Goal: Information Seeking & Learning: Learn about a topic

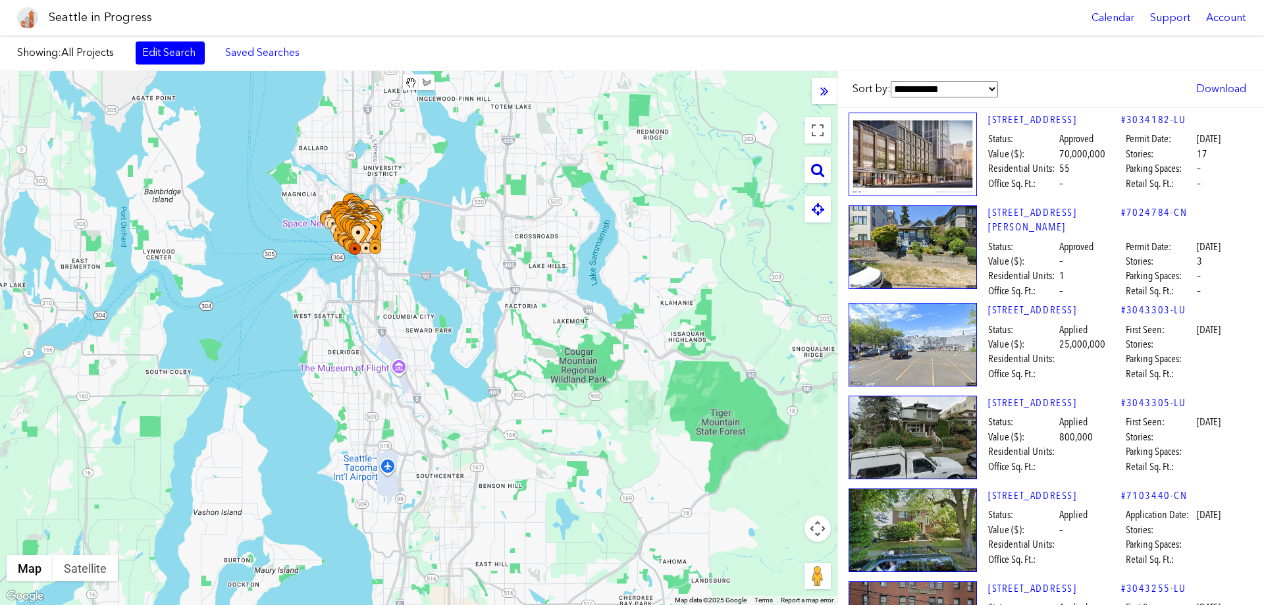
click at [820, 173] on icon at bounding box center [817, 170] width 13 height 14
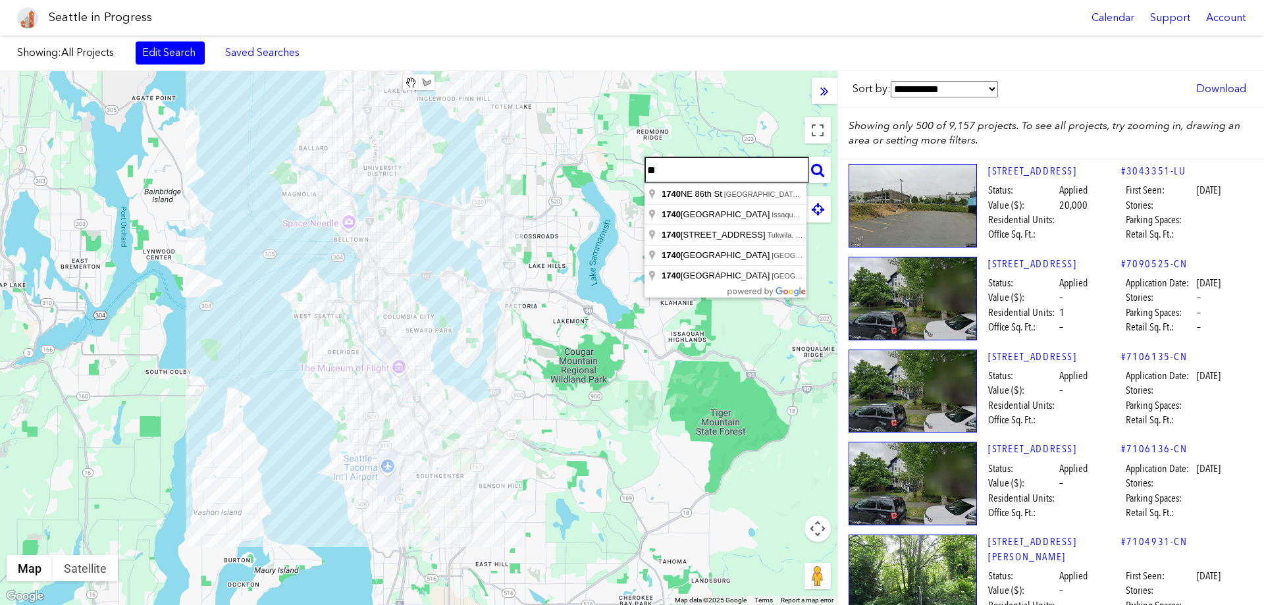
type input "*"
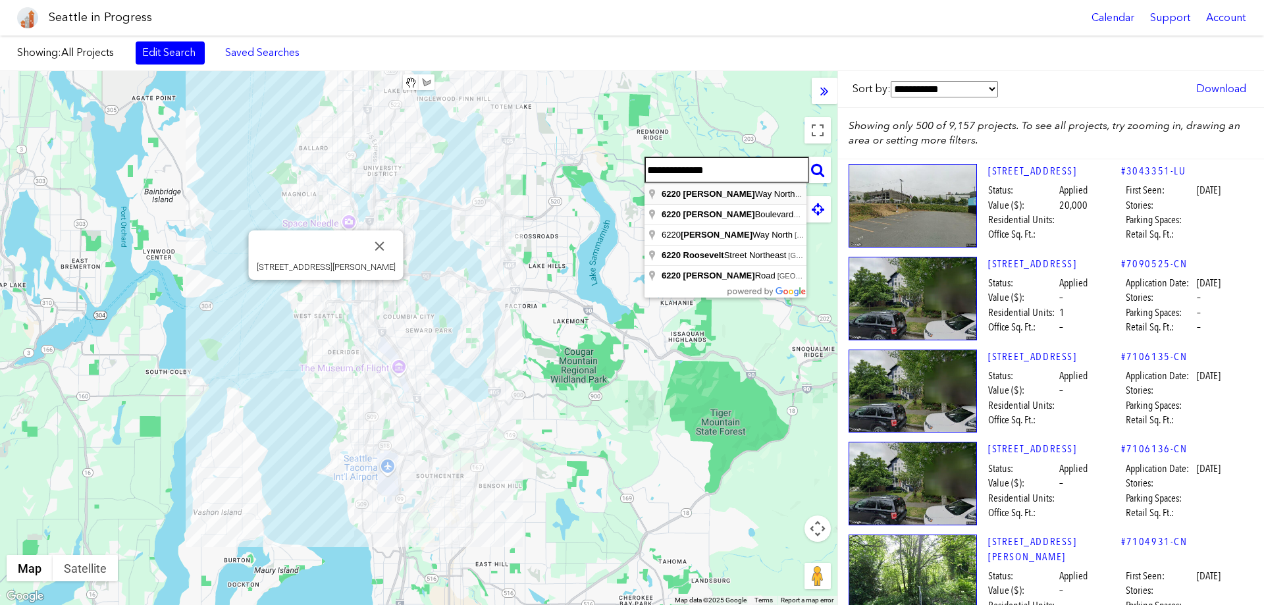
type input "**********"
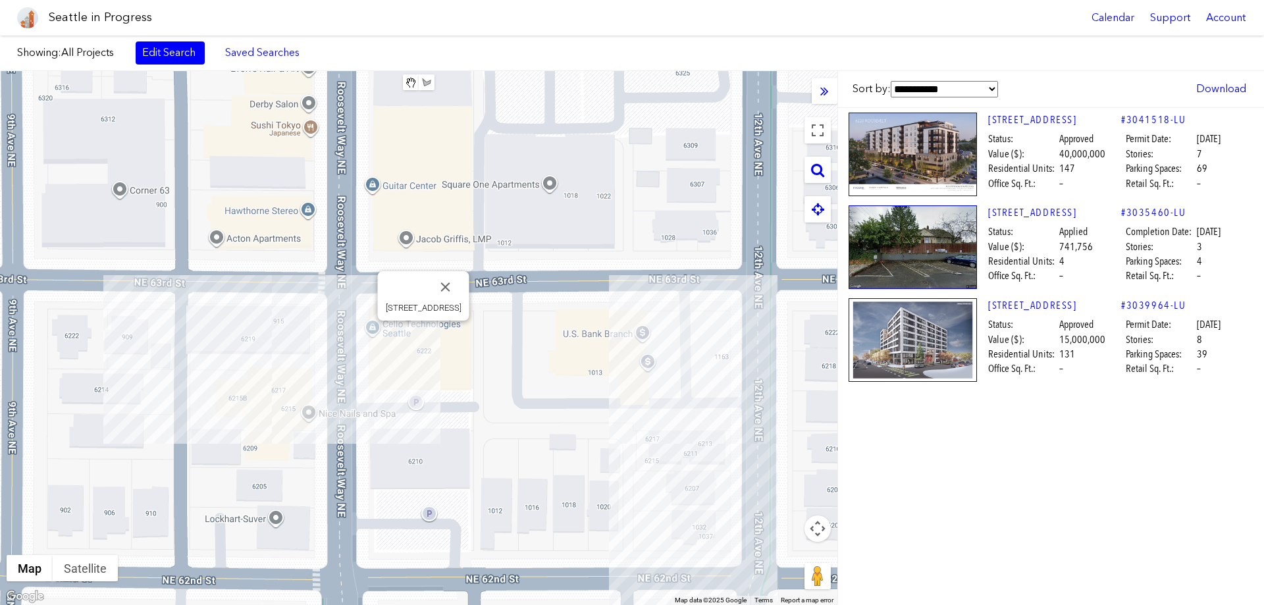
click at [419, 334] on div "[STREET_ADDRESS]" at bounding box center [418, 338] width 837 height 534
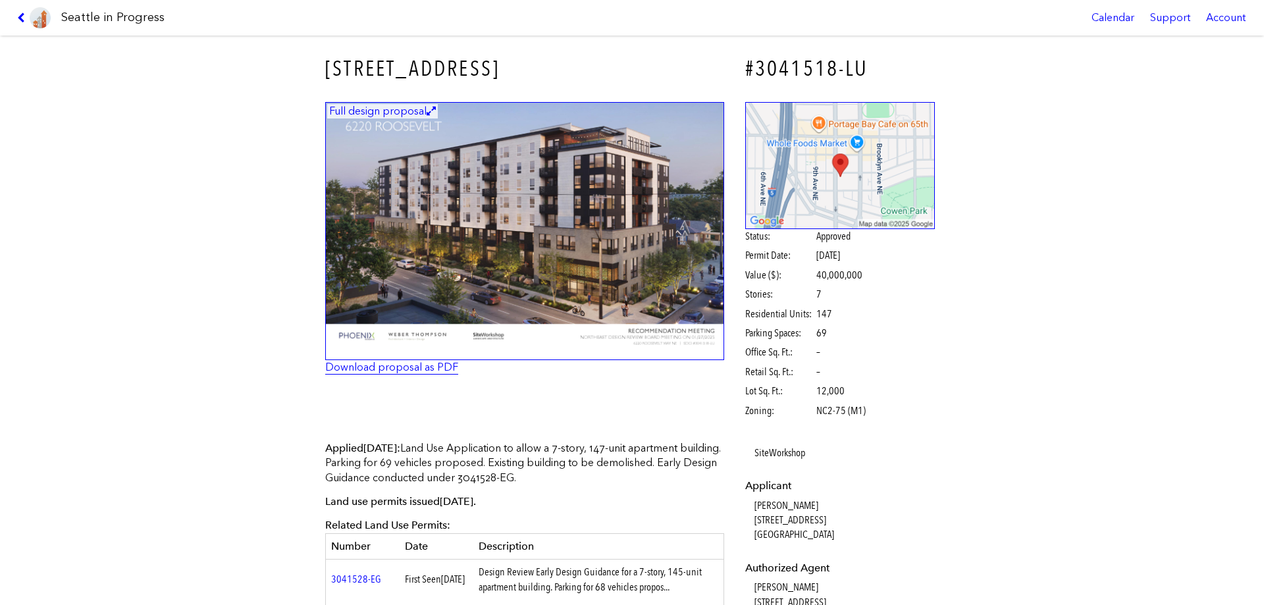
click at [386, 367] on link "Download proposal as PDF" at bounding box center [391, 367] width 133 height 13
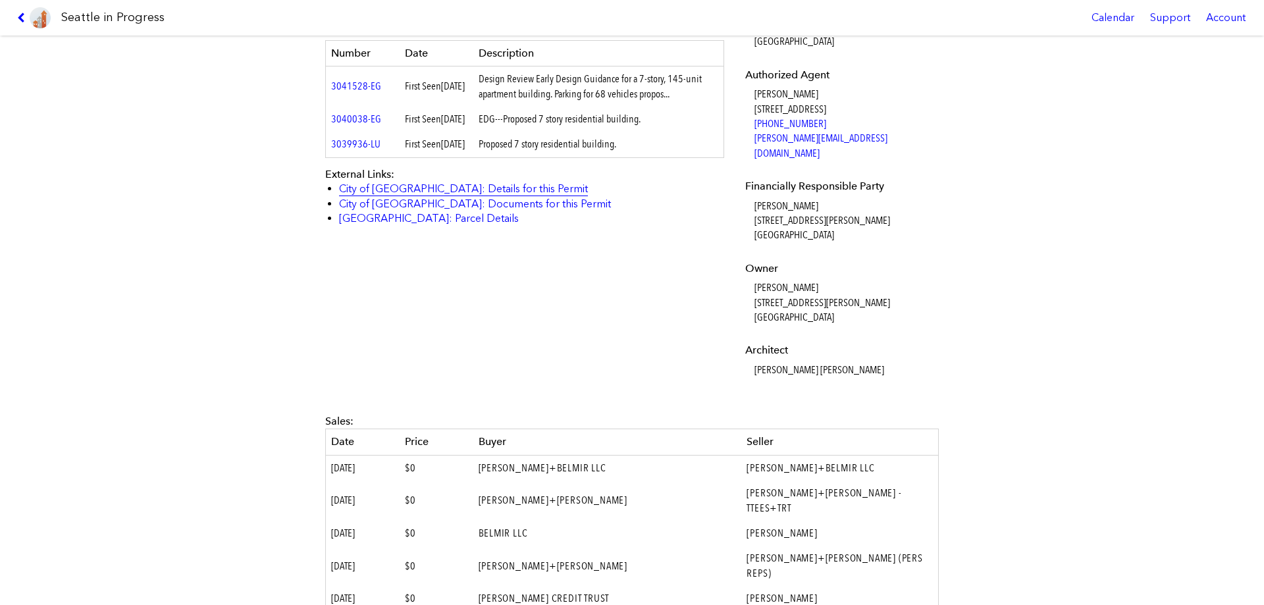
scroll to position [492, 0]
click at [444, 196] on link "City of [GEOGRAPHIC_DATA]: Details for this Permit" at bounding box center [463, 189] width 249 height 13
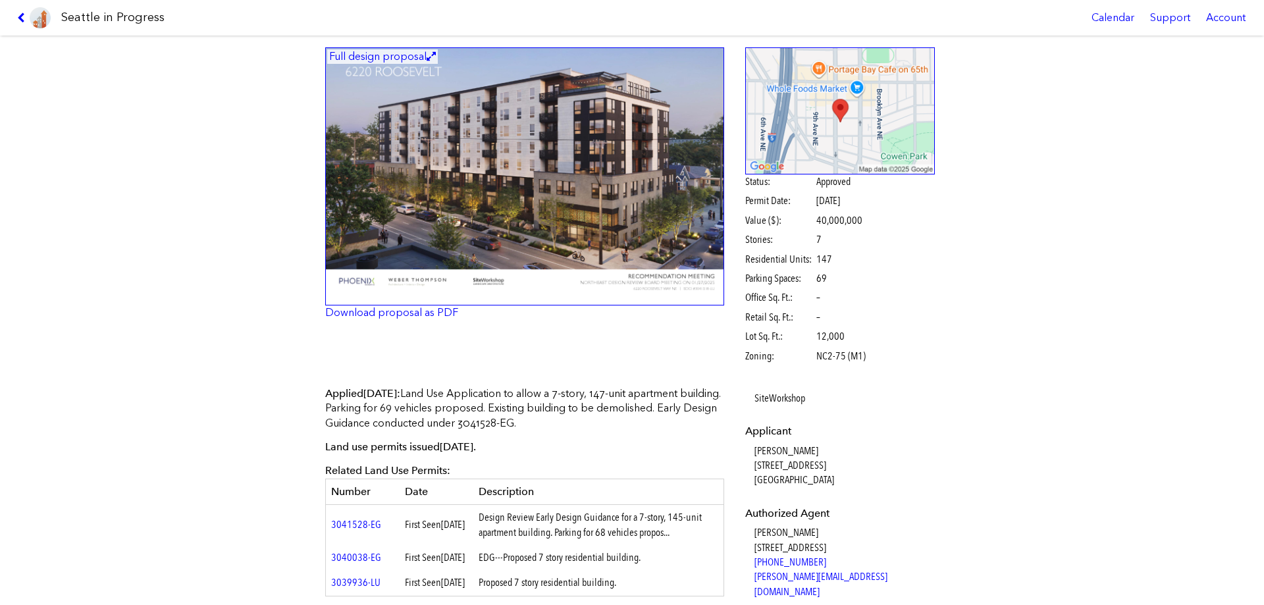
scroll to position [0, 0]
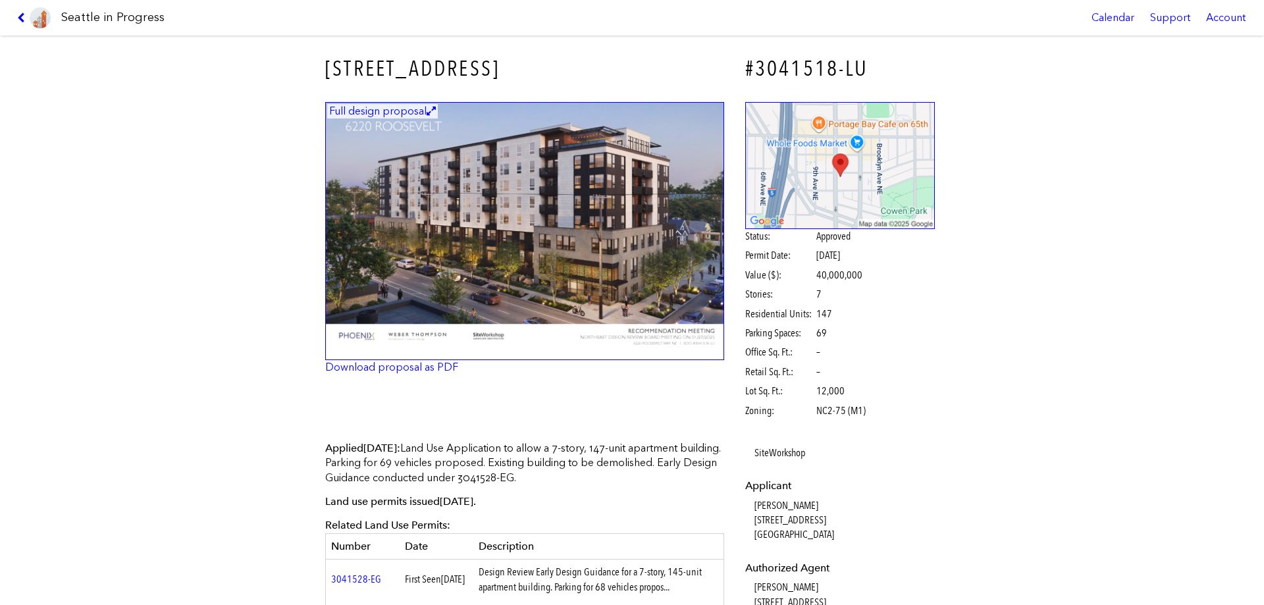
click at [253, 369] on div "[STREET_ADDRESS] #3041518-LU Full design proposal Download proposal as PDF Stat…" at bounding box center [632, 320] width 1264 height 569
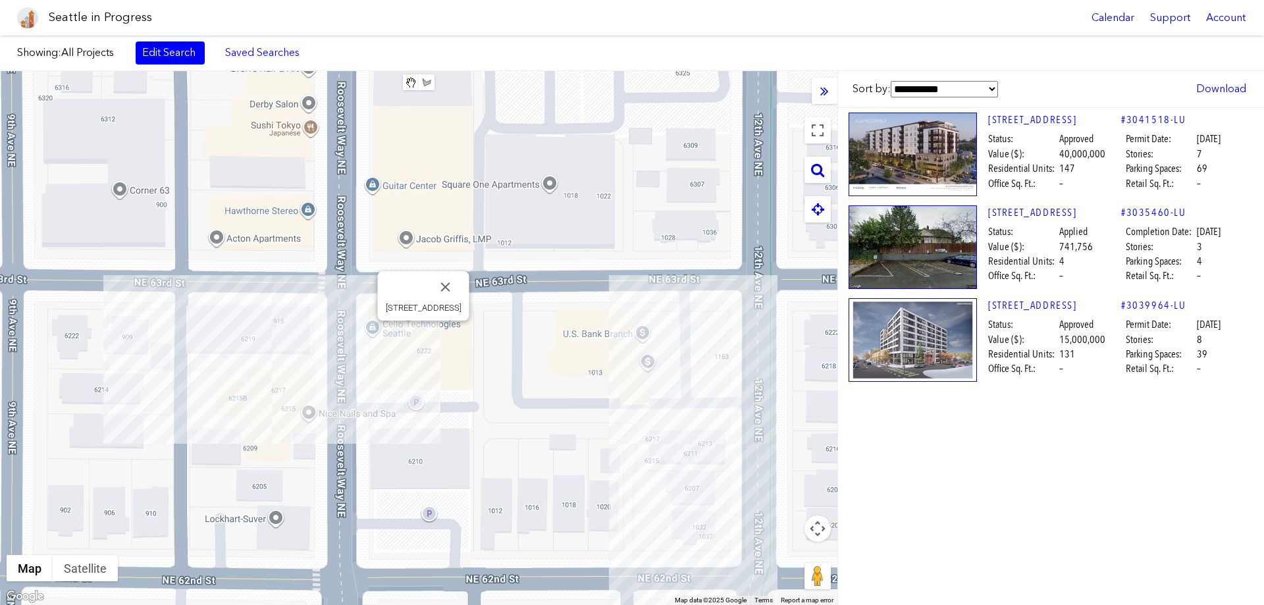
click at [806, 172] on div at bounding box center [817, 170] width 26 height 26
click at [815, 174] on icon at bounding box center [817, 170] width 13 height 14
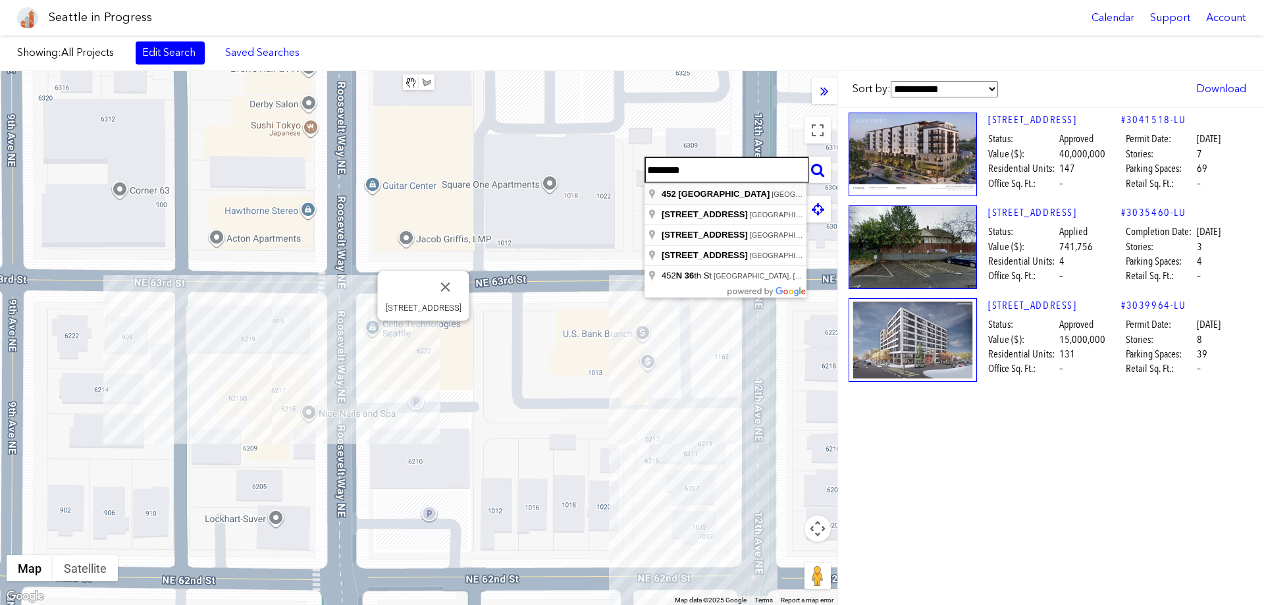
type input "**********"
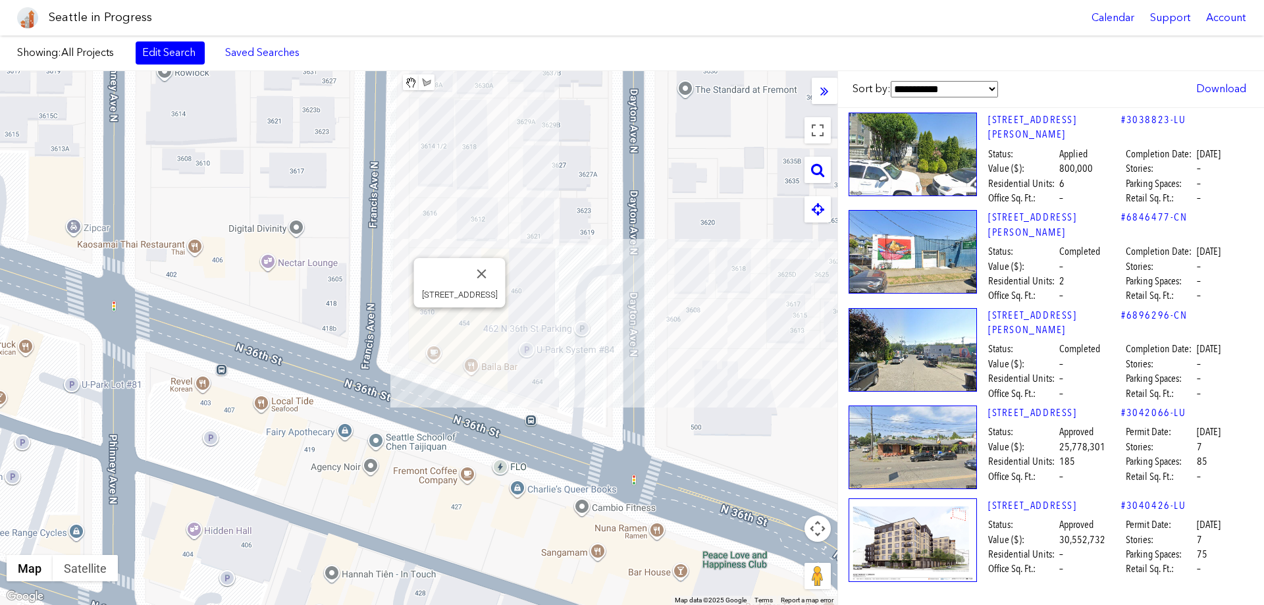
click at [459, 321] on div "[STREET_ADDRESS]" at bounding box center [418, 338] width 837 height 534
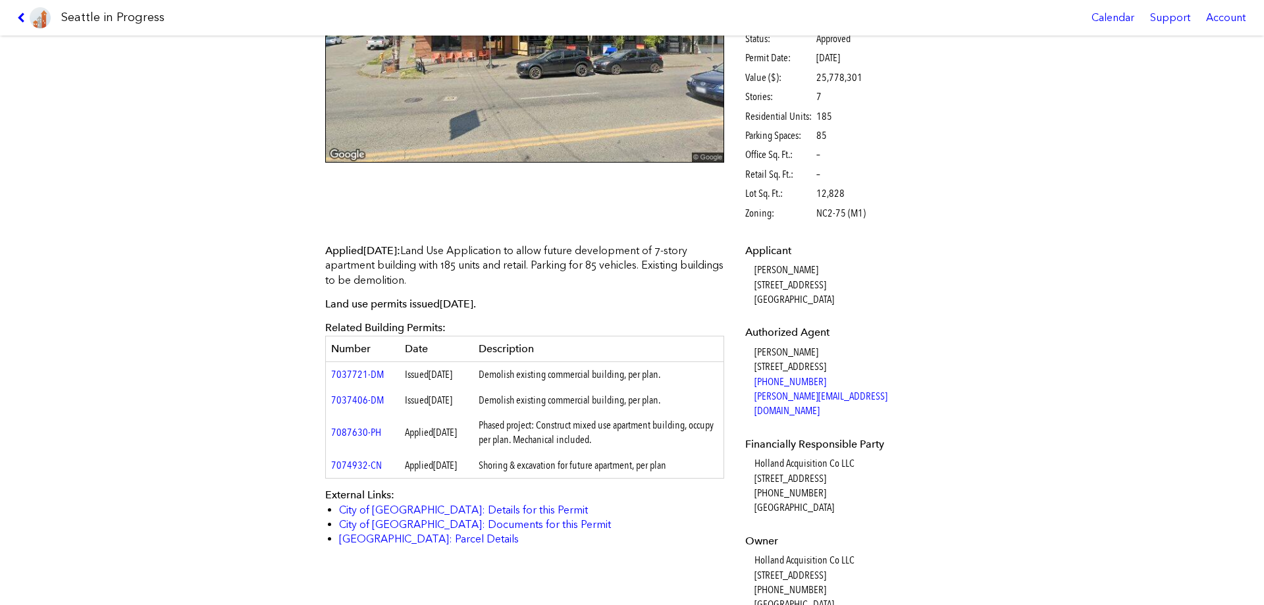
scroll to position [199, 0]
click at [228, 204] on div "[STREET_ADDRESS] #3042066-LU Design Documents Unavailable Status: Approved Perm…" at bounding box center [632, 320] width 1264 height 569
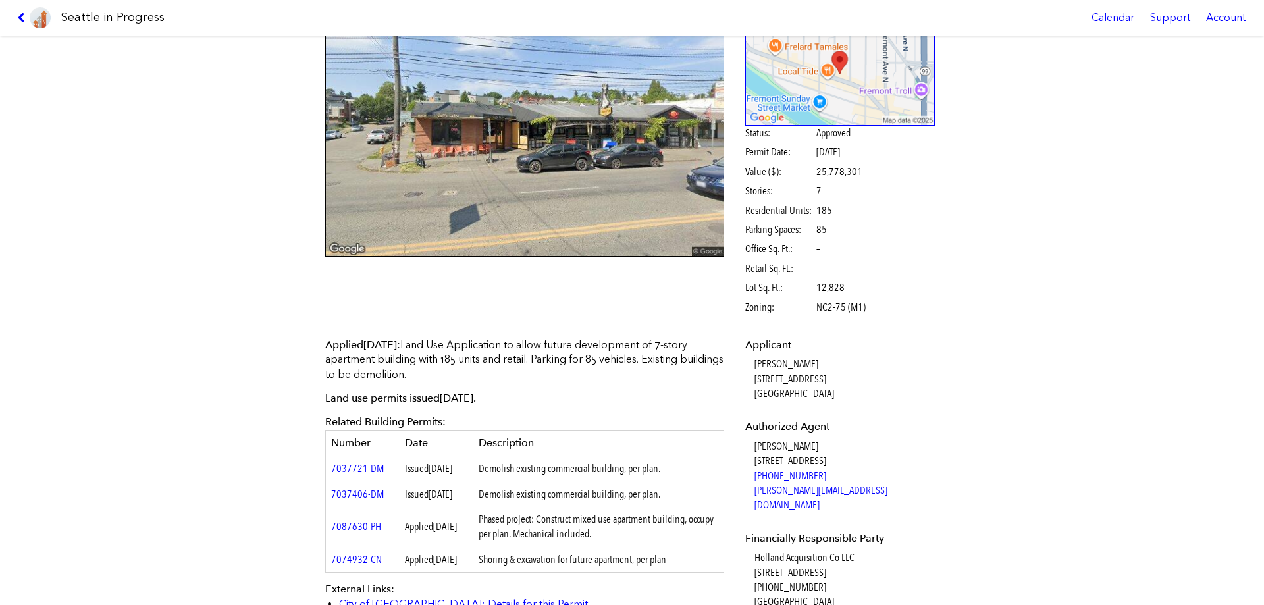
scroll to position [0, 0]
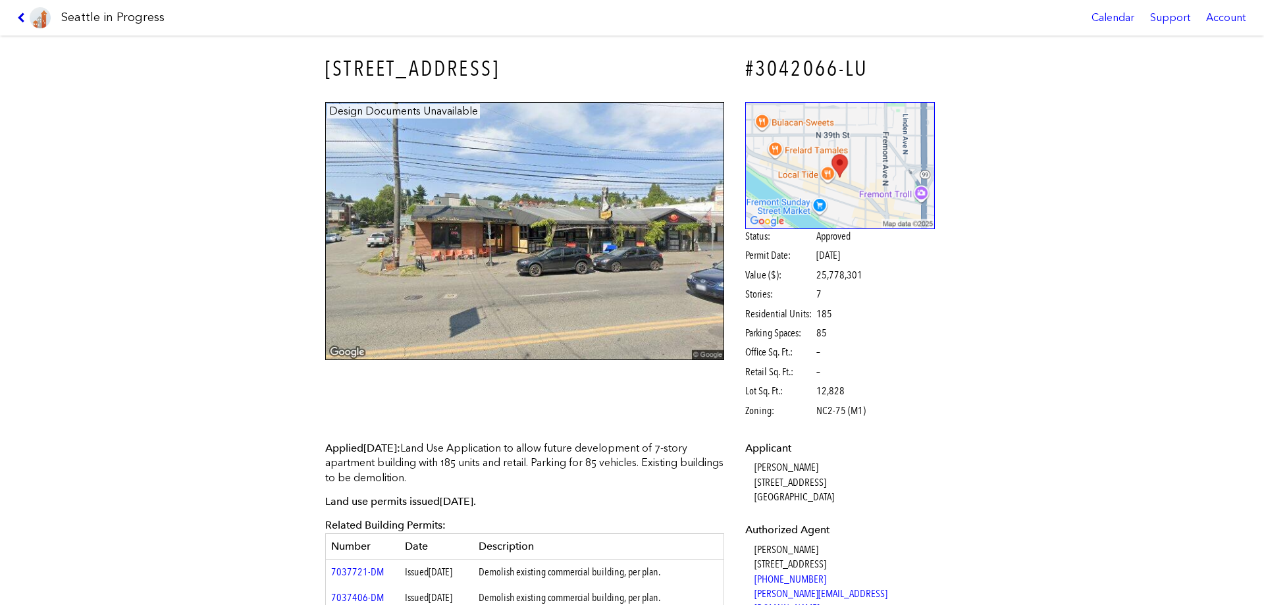
click at [22, 16] on icon at bounding box center [23, 18] width 13 height 11
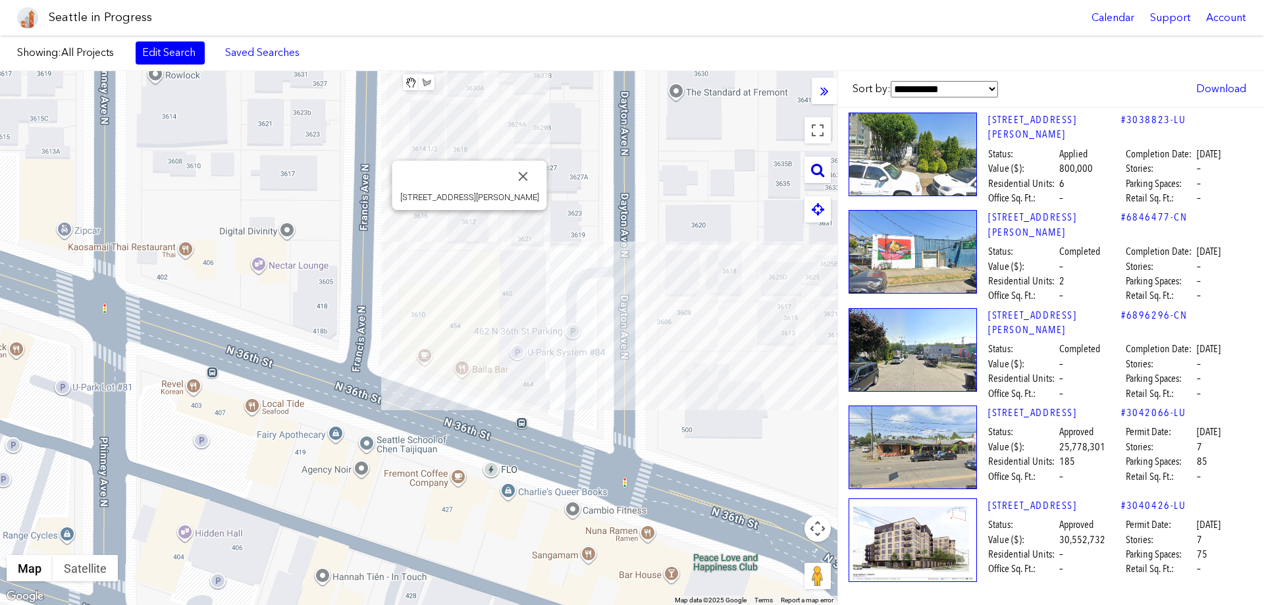
click at [819, 164] on icon at bounding box center [817, 170] width 13 height 14
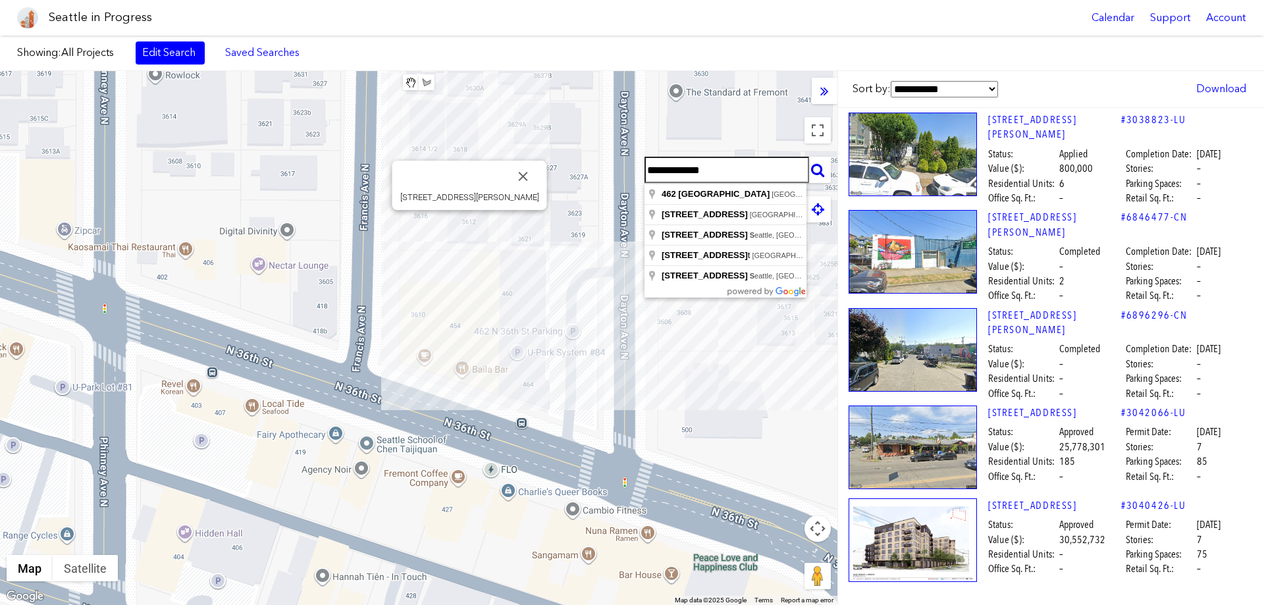
type input "**********"
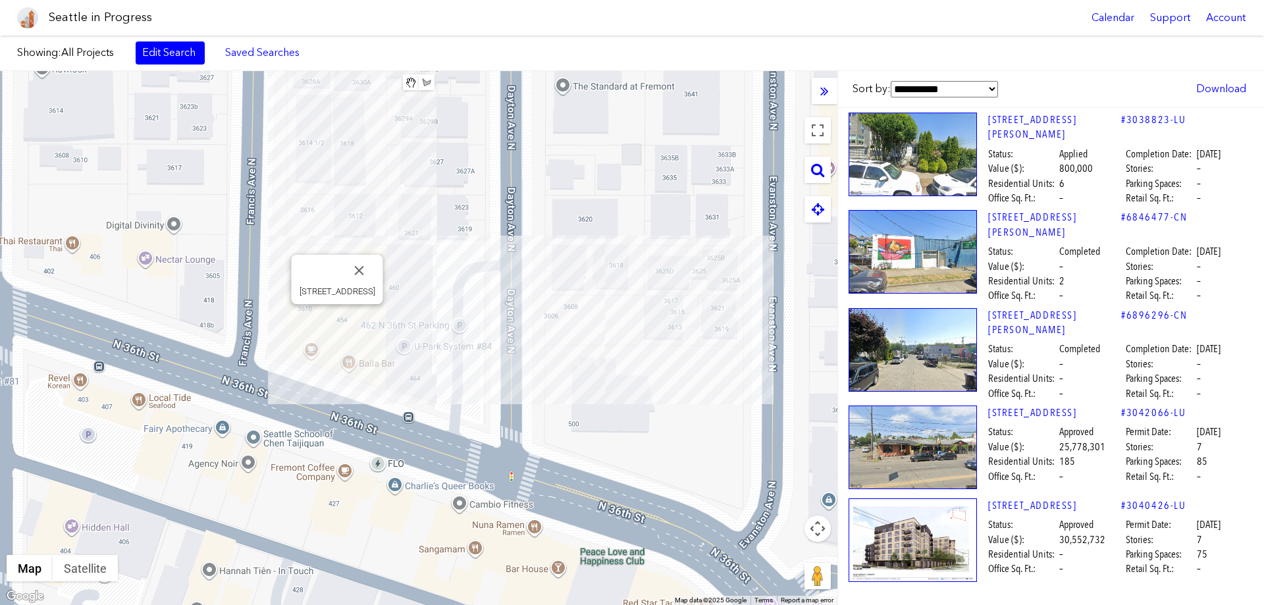
click at [340, 320] on div "[STREET_ADDRESS]" at bounding box center [418, 338] width 837 height 534
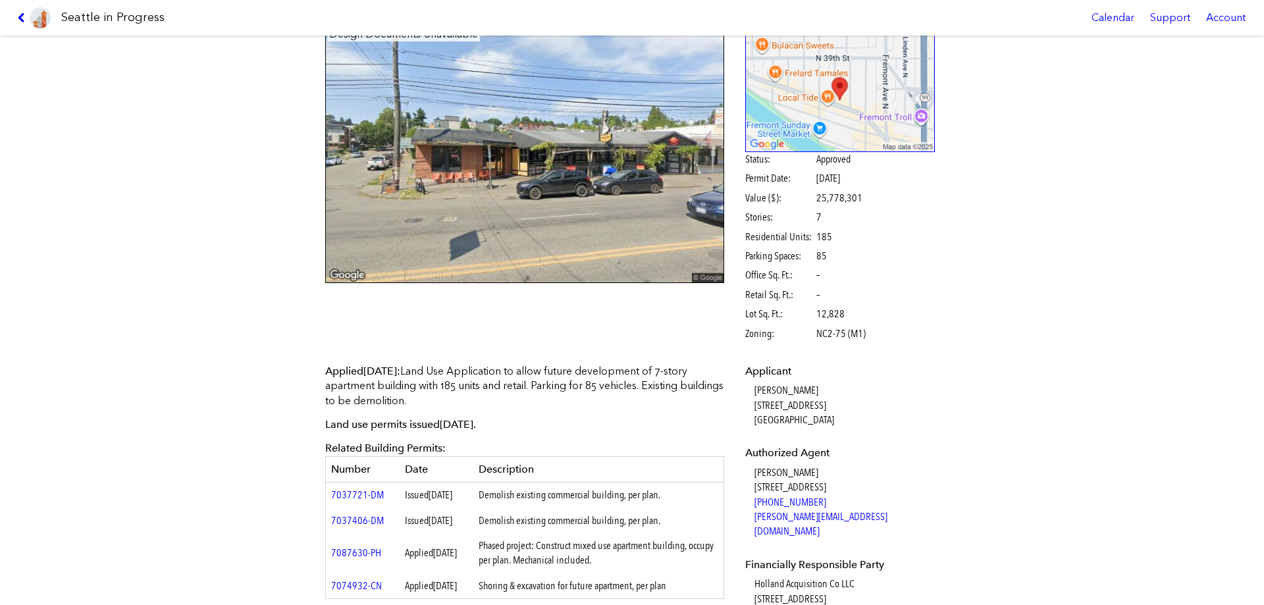
scroll to position [76, 0]
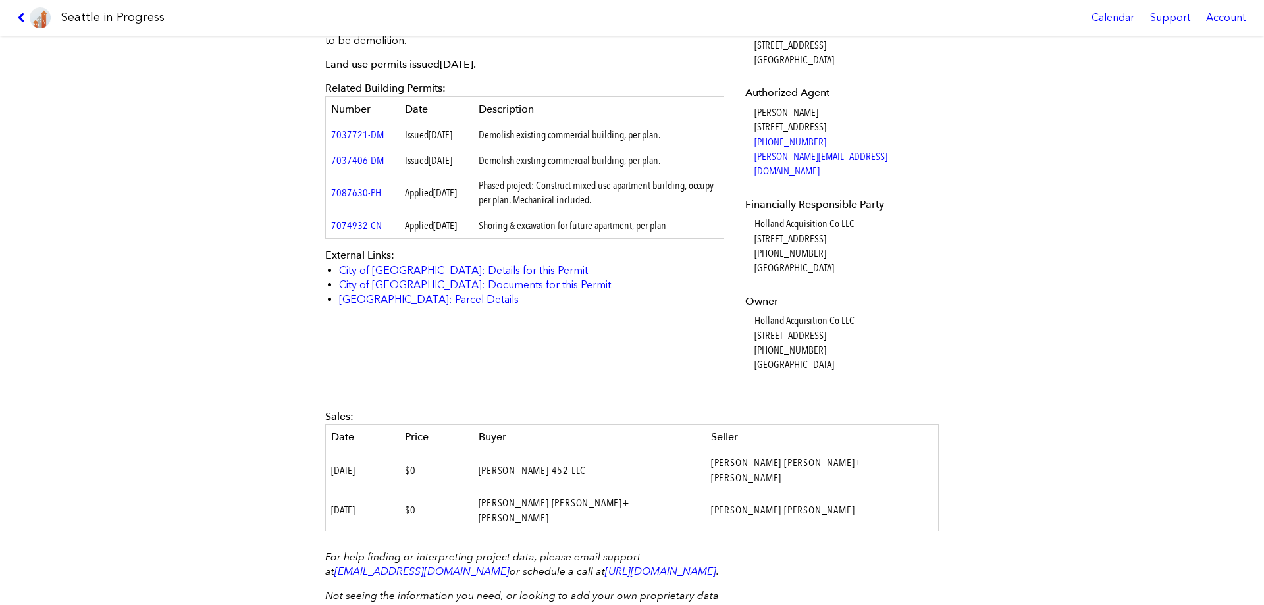
click at [243, 347] on div "[STREET_ADDRESS] #3042066-LU Design Documents Unavailable Status: Approved Perm…" at bounding box center [632, 320] width 1264 height 569
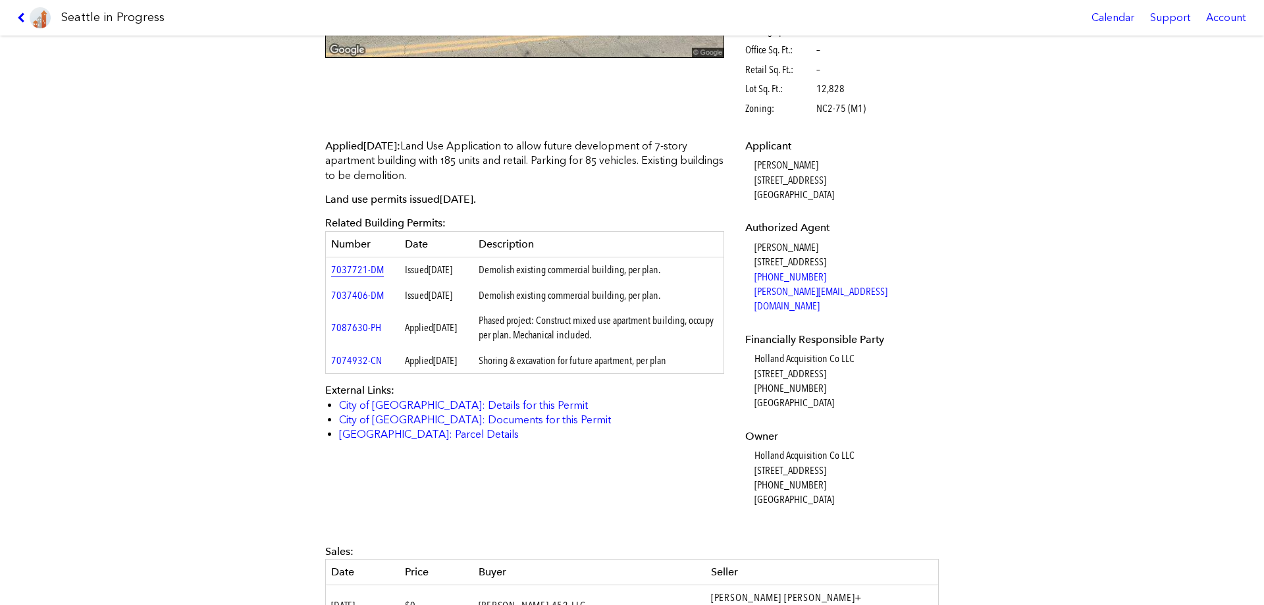
scroll to position [302, 0]
click at [357, 273] on link "7037721-DM" at bounding box center [357, 270] width 53 height 13
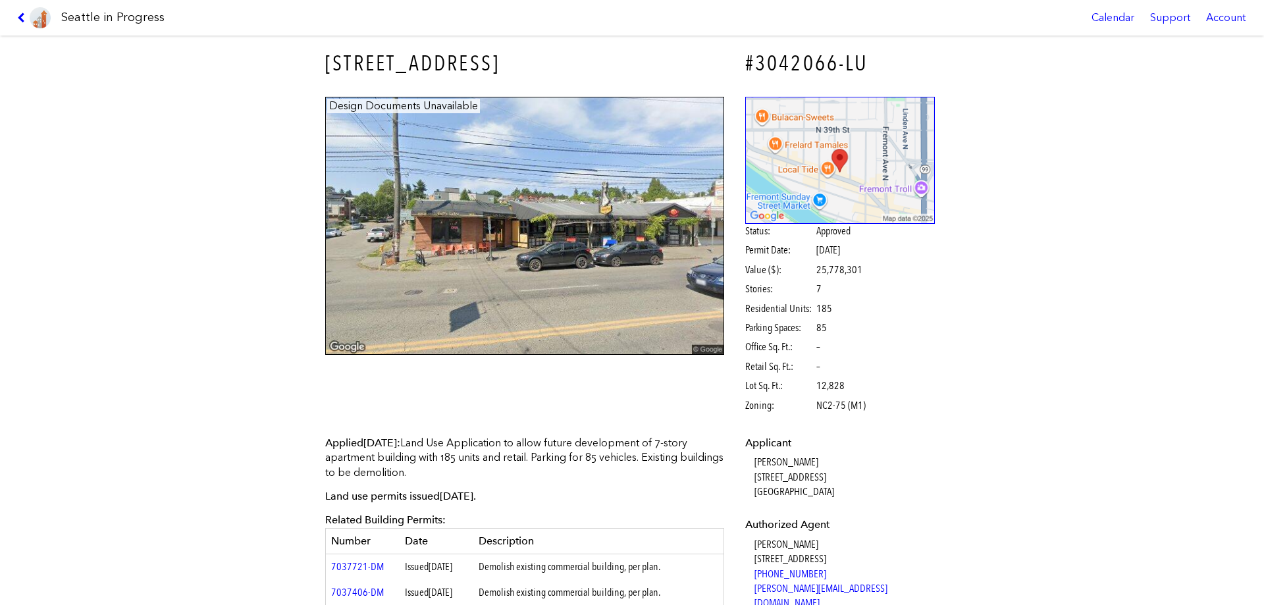
scroll to position [0, 0]
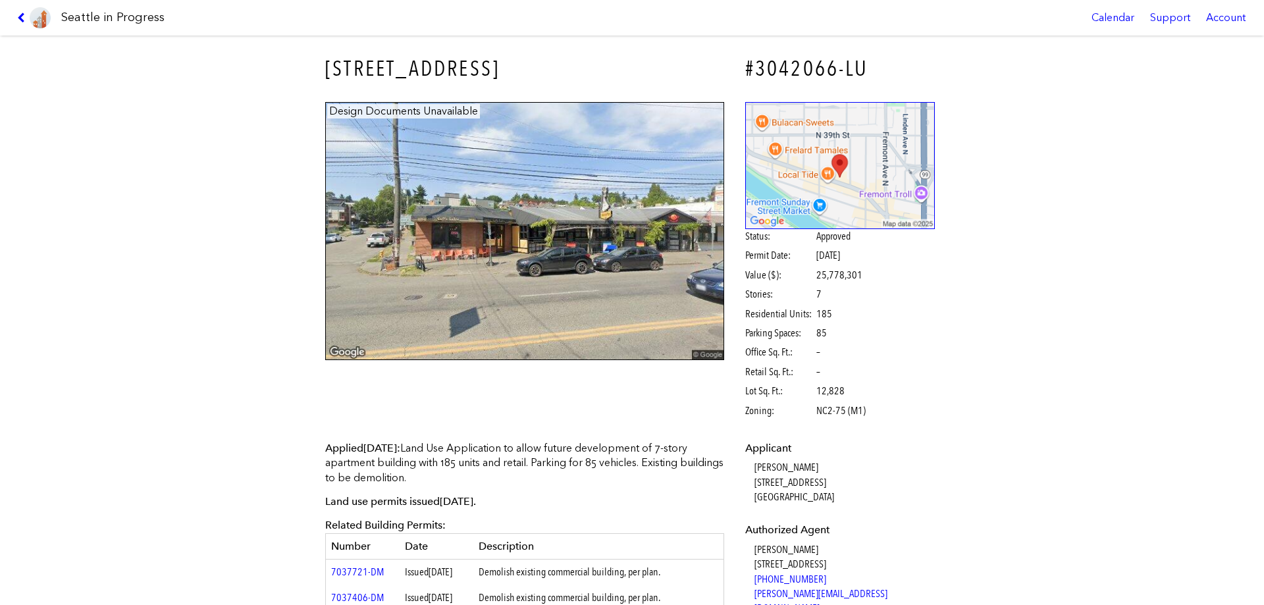
click at [19, 11] on link at bounding box center [34, 18] width 44 height 36
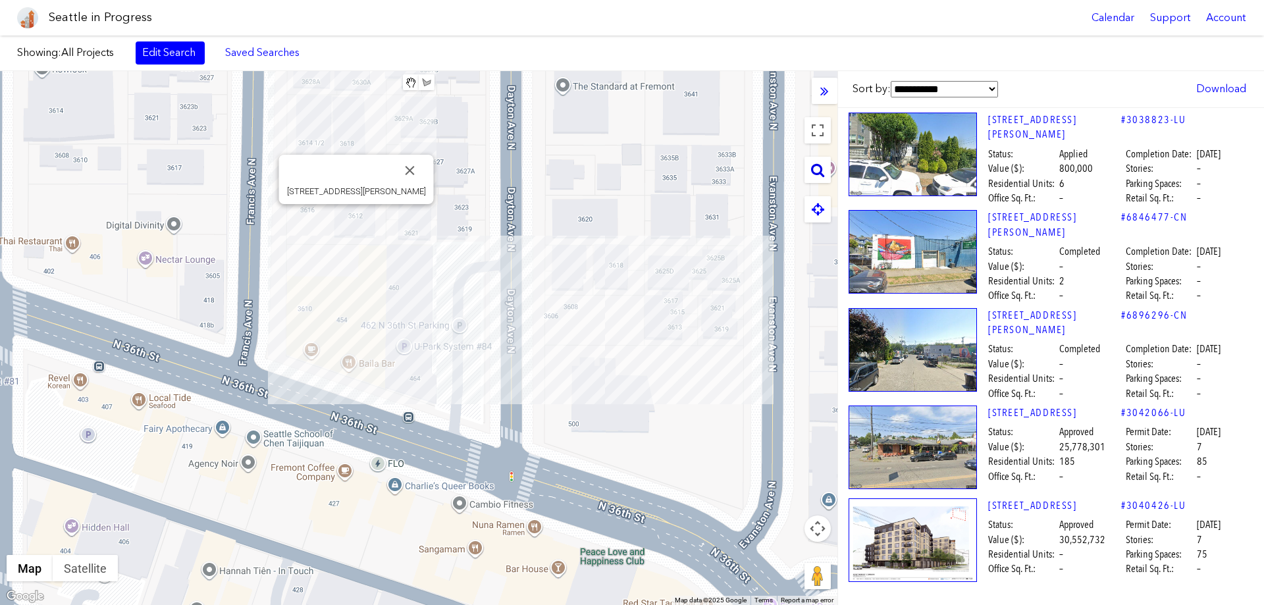
click at [810, 163] on div at bounding box center [817, 170] width 26 height 26
click at [818, 171] on icon at bounding box center [817, 170] width 13 height 14
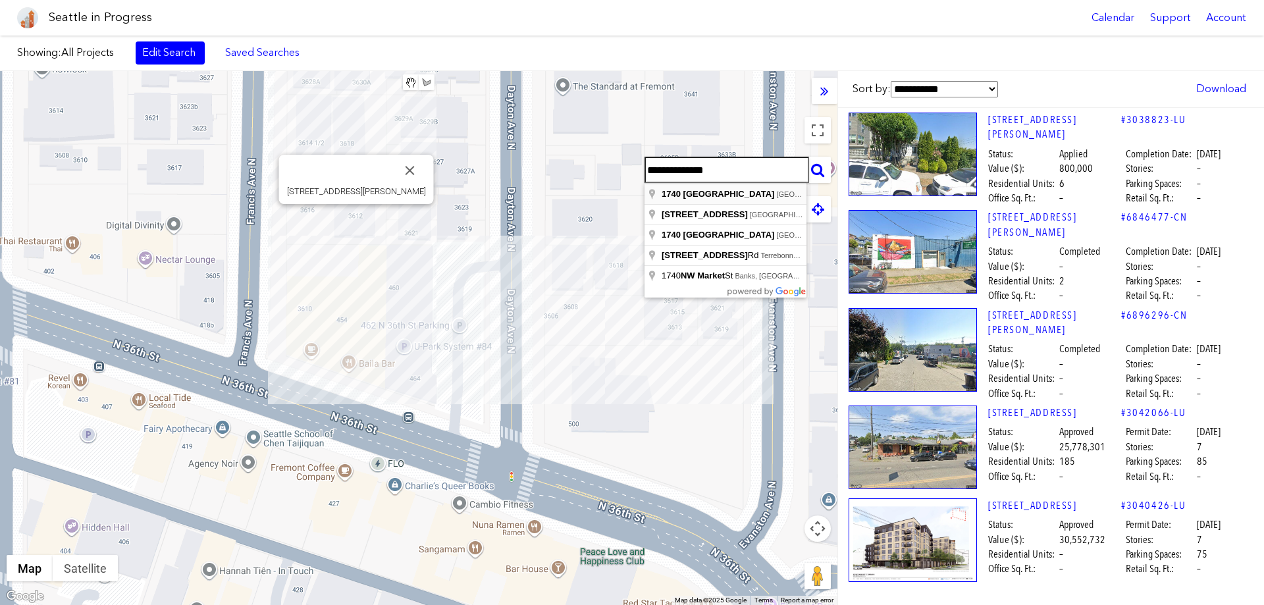
type input "**********"
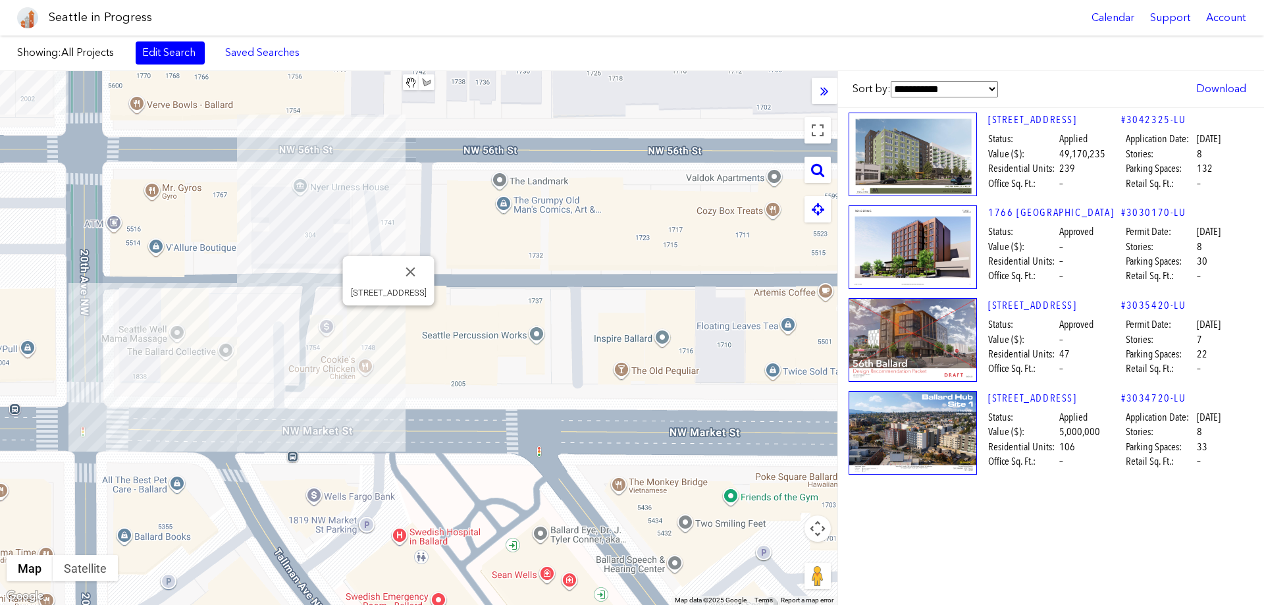
click at [390, 319] on div "[STREET_ADDRESS]" at bounding box center [418, 338] width 837 height 534
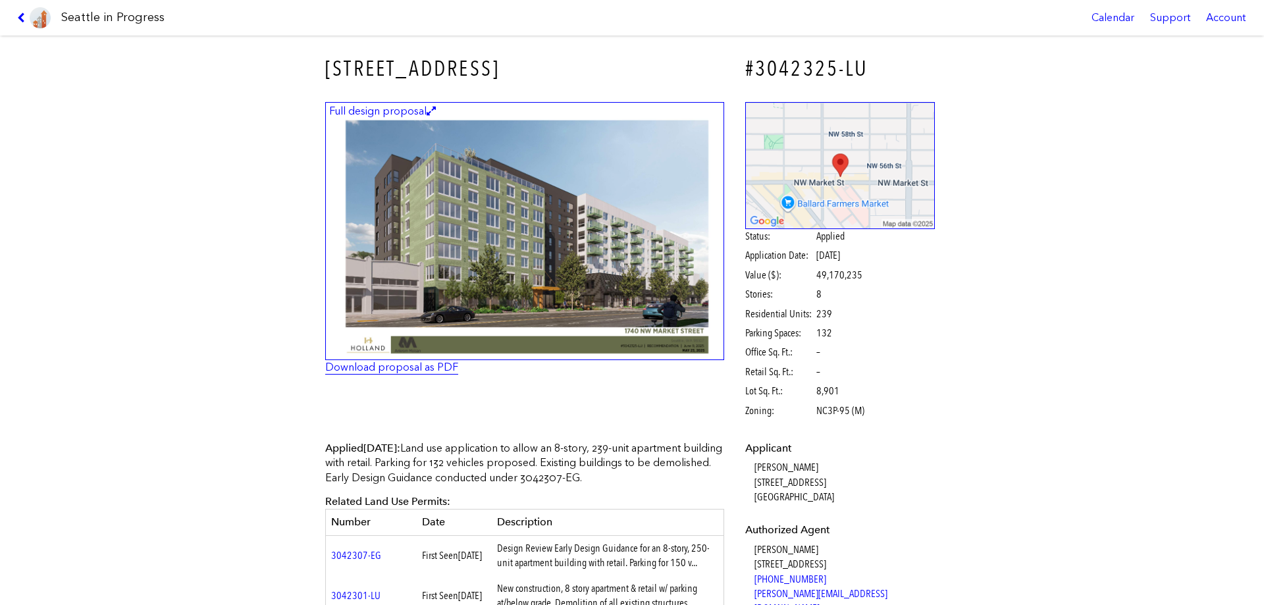
click at [387, 369] on link "Download proposal as PDF" at bounding box center [391, 367] width 133 height 13
click at [23, 18] on icon at bounding box center [23, 18] width 13 height 11
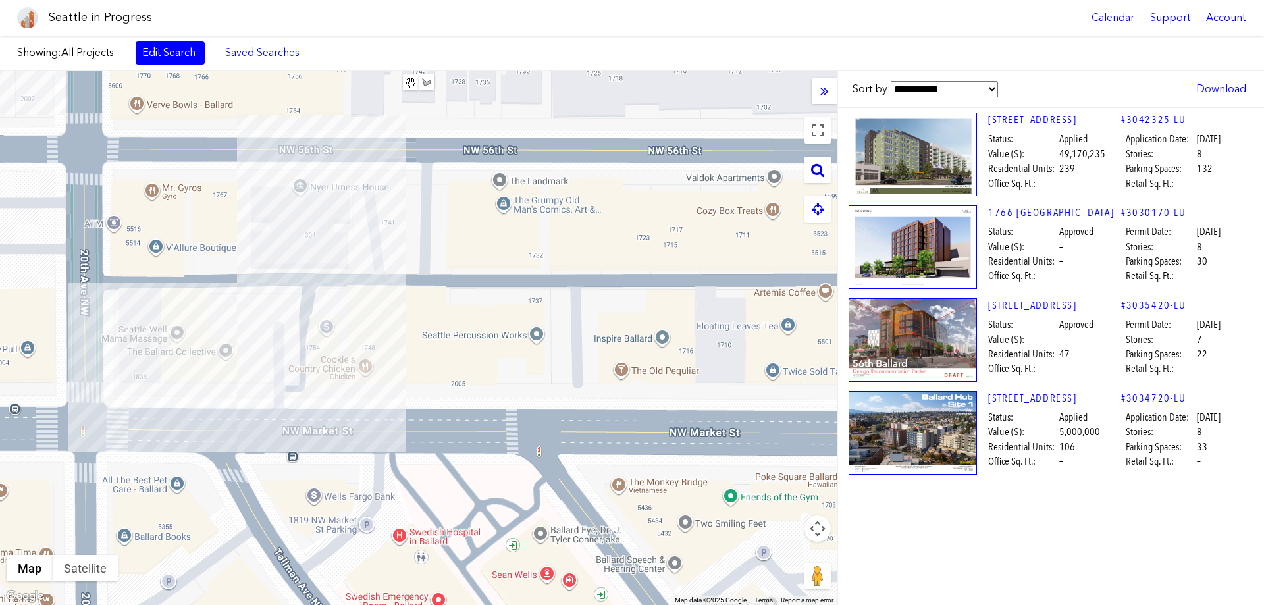
click at [821, 170] on icon at bounding box center [817, 170] width 13 height 14
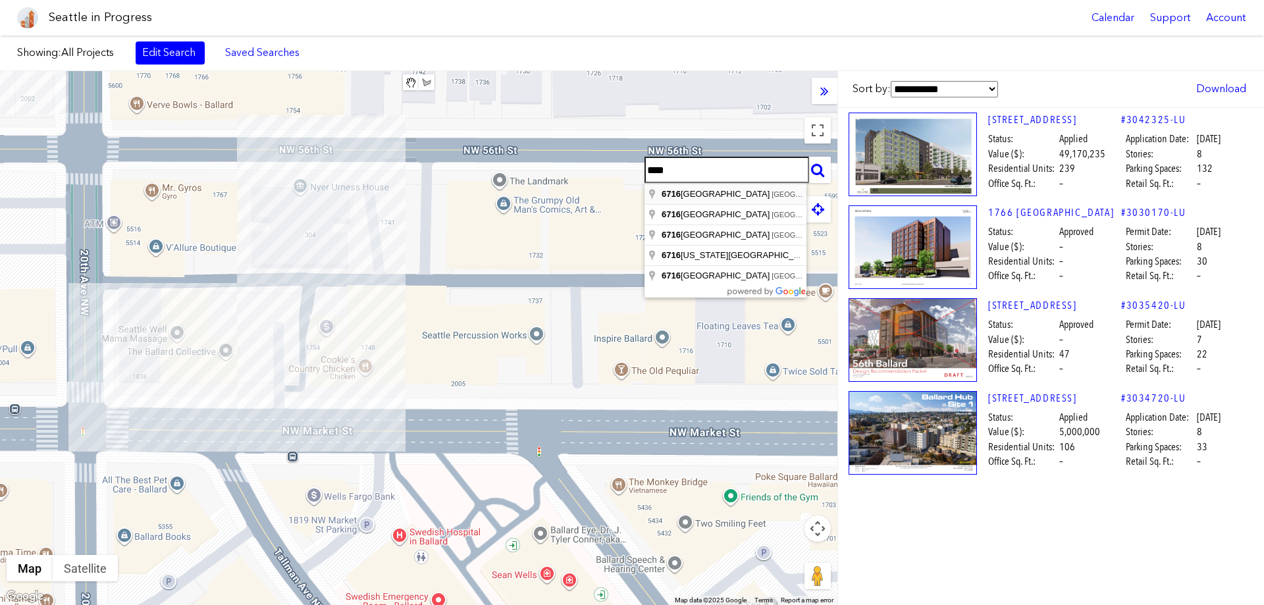
type input "**********"
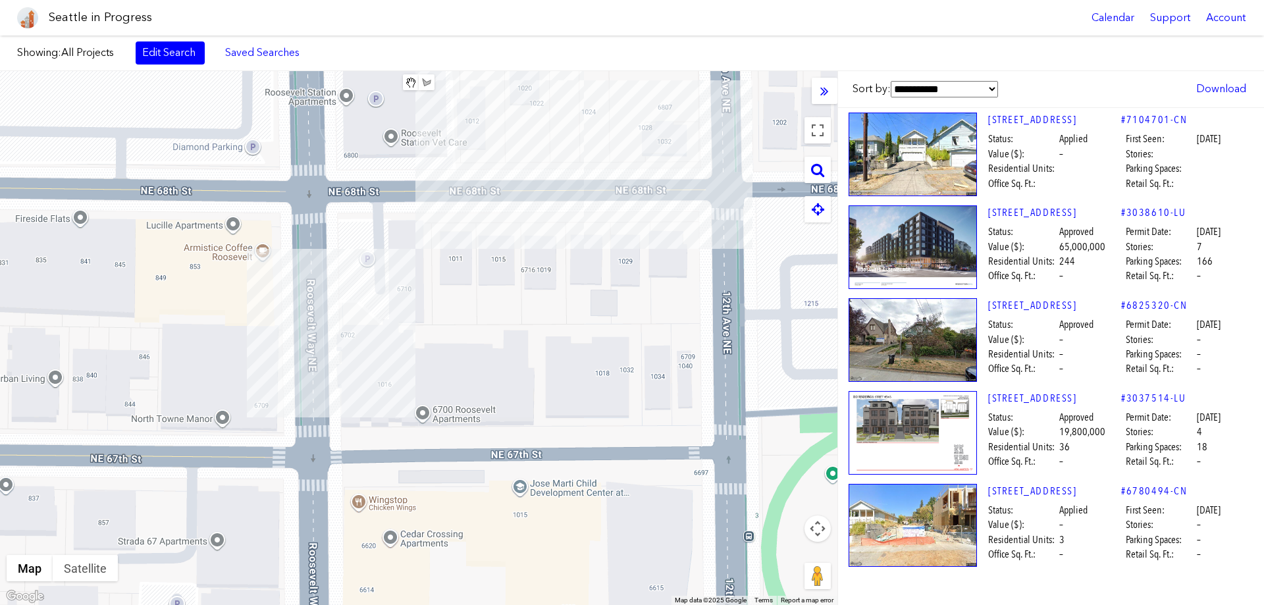
drag, startPoint x: 235, startPoint y: 353, endPoint x: 346, endPoint y: 286, distance: 129.1
click at [346, 286] on div at bounding box center [418, 338] width 837 height 534
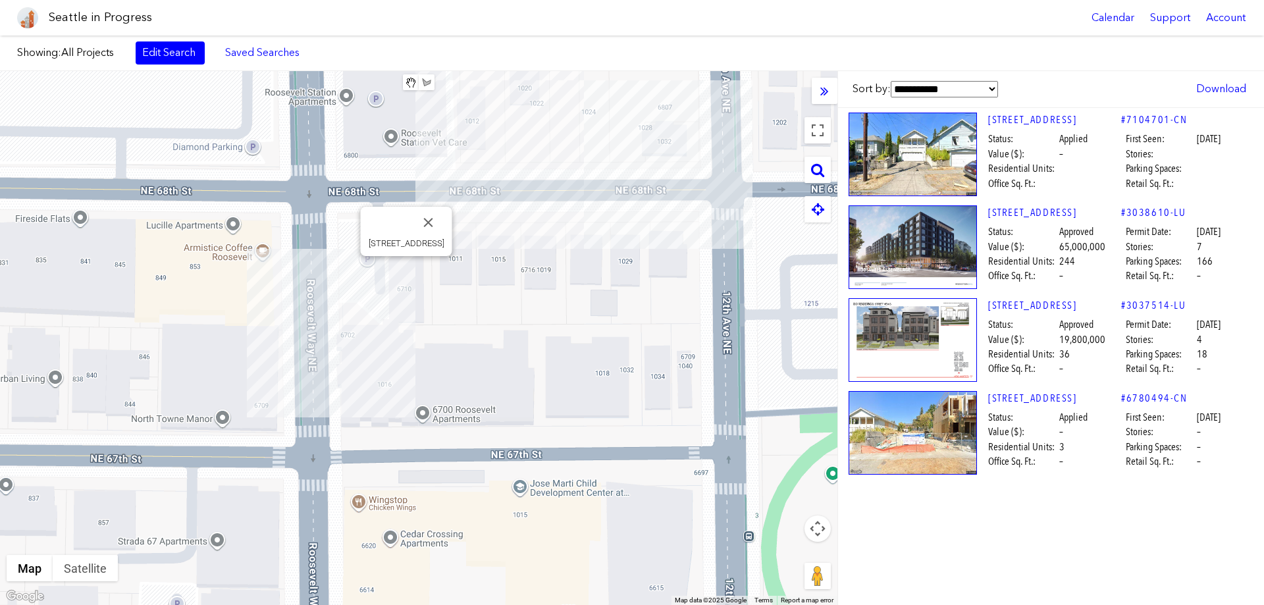
click at [408, 271] on div "[STREET_ADDRESS]" at bounding box center [418, 338] width 837 height 534
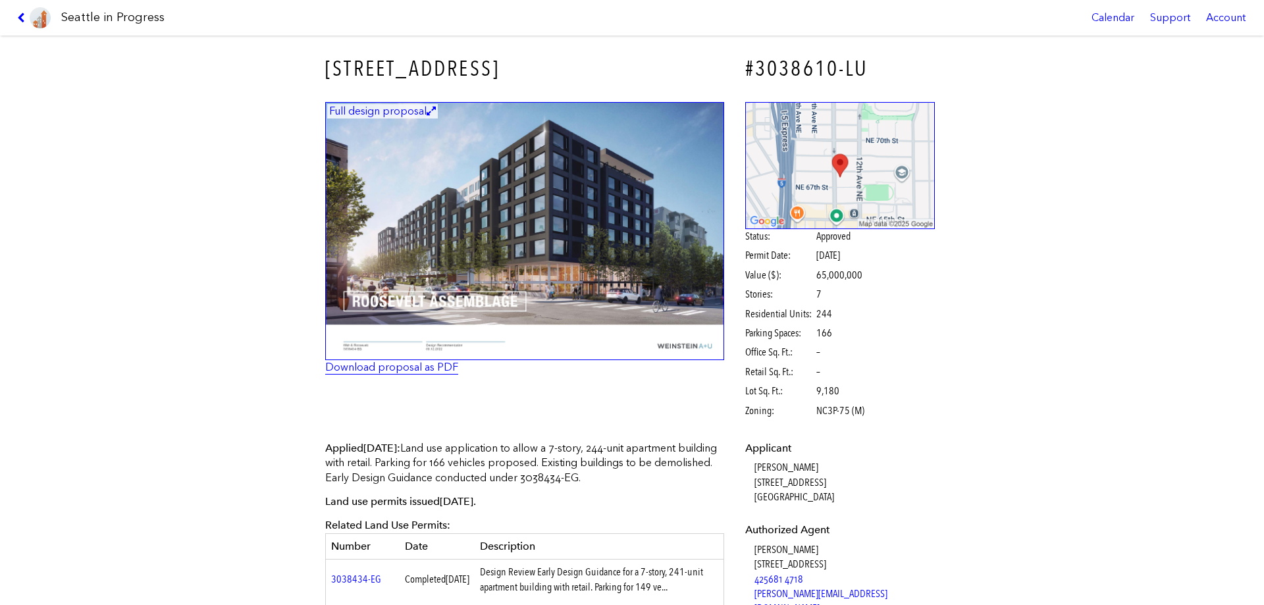
click at [413, 367] on link "Download proposal as PDF" at bounding box center [391, 367] width 133 height 13
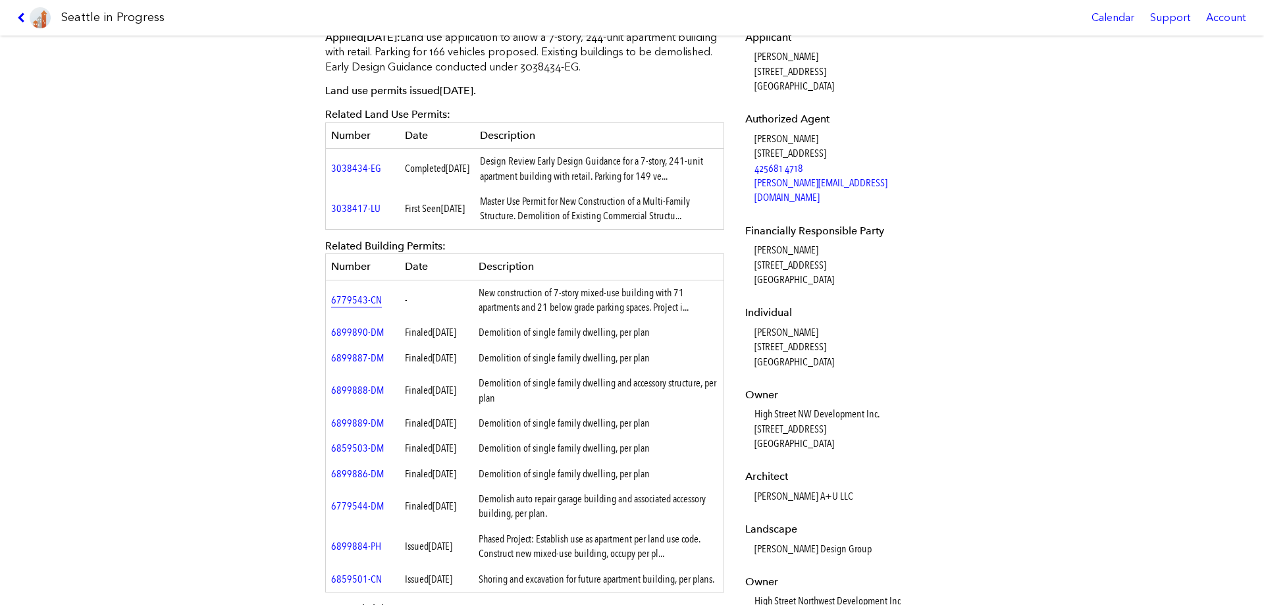
scroll to position [411, 0]
click at [345, 300] on link "6779543-CN" at bounding box center [356, 299] width 51 height 13
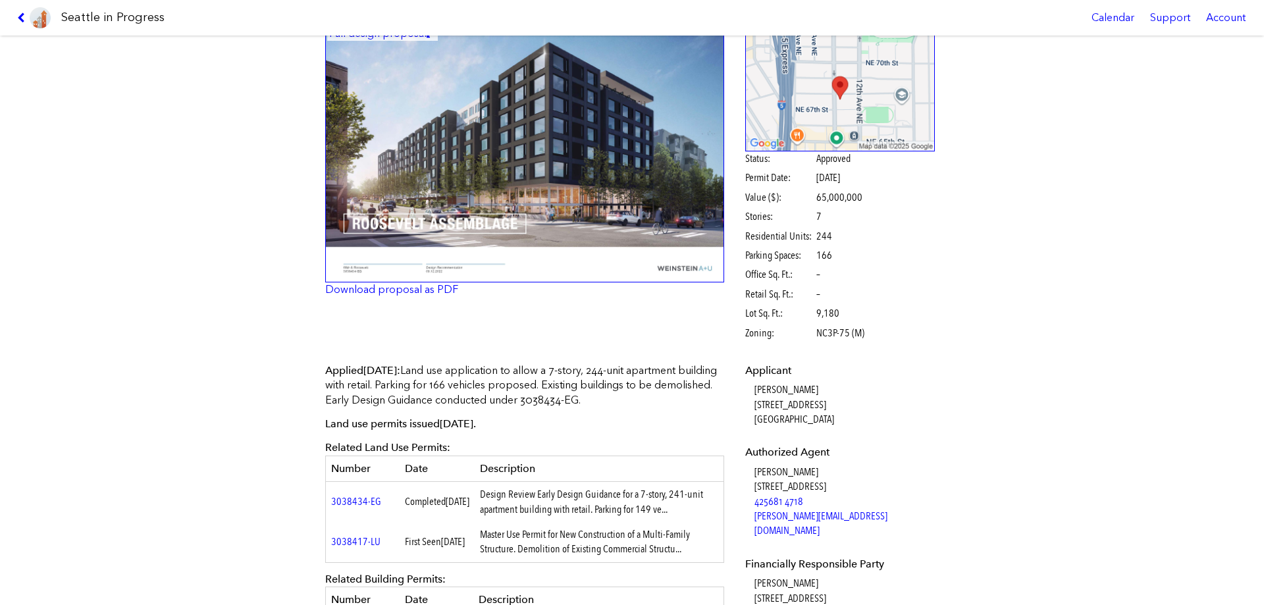
scroll to position [0, 0]
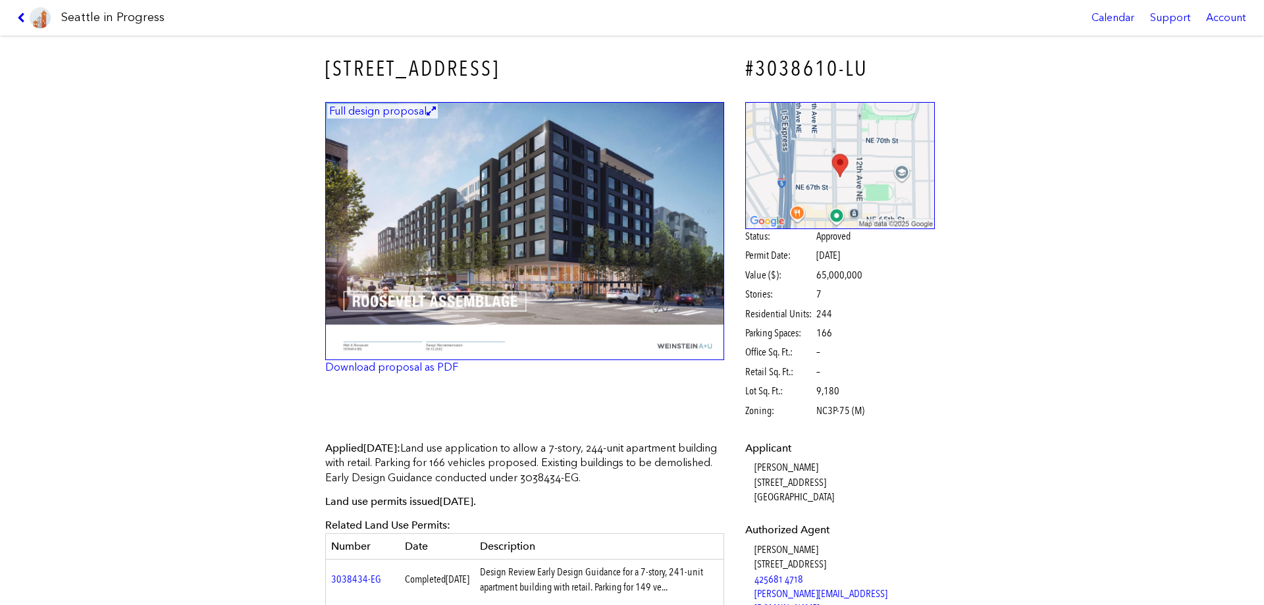
click at [28, 16] on icon at bounding box center [23, 18] width 13 height 11
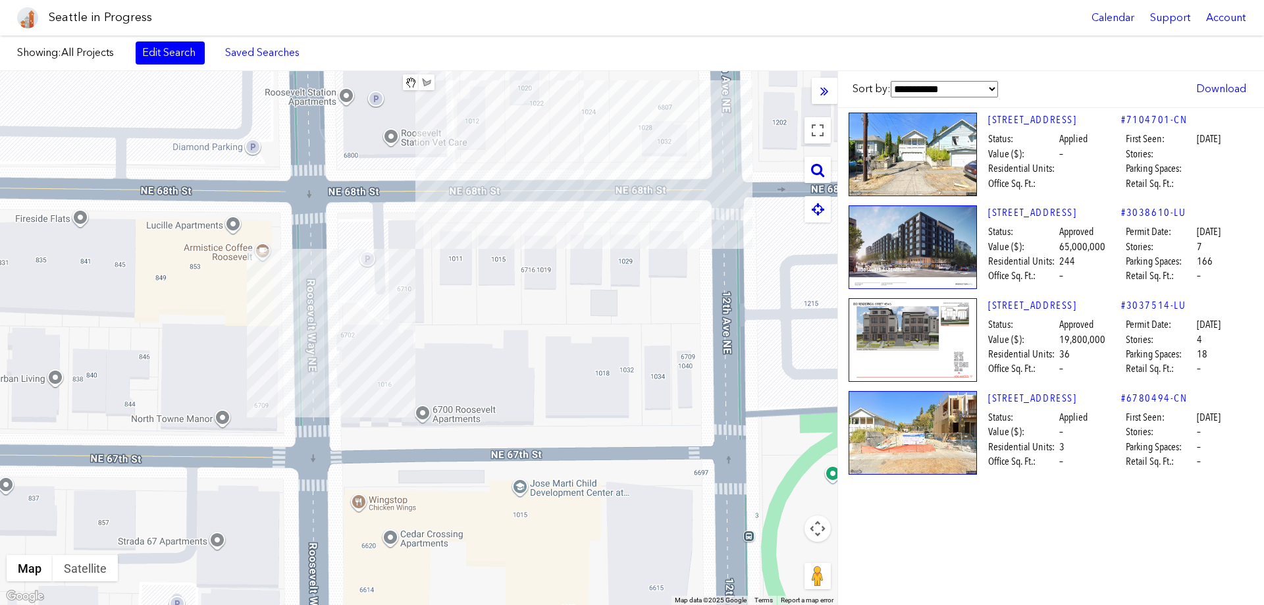
click at [822, 172] on icon at bounding box center [817, 170] width 13 height 14
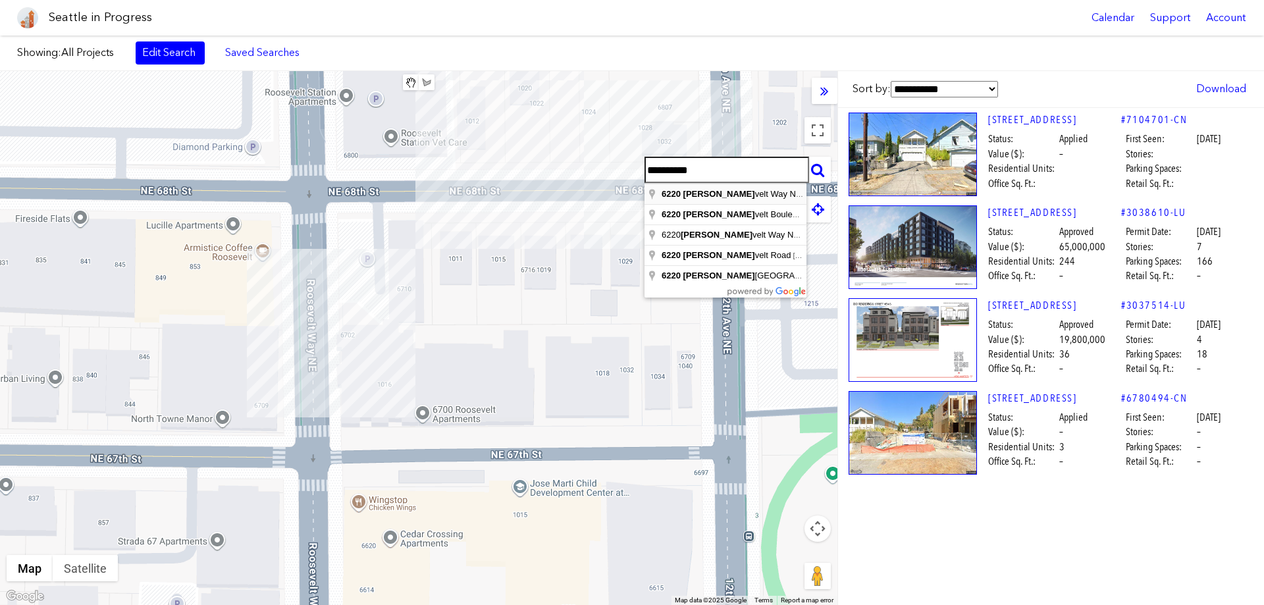
type input "**********"
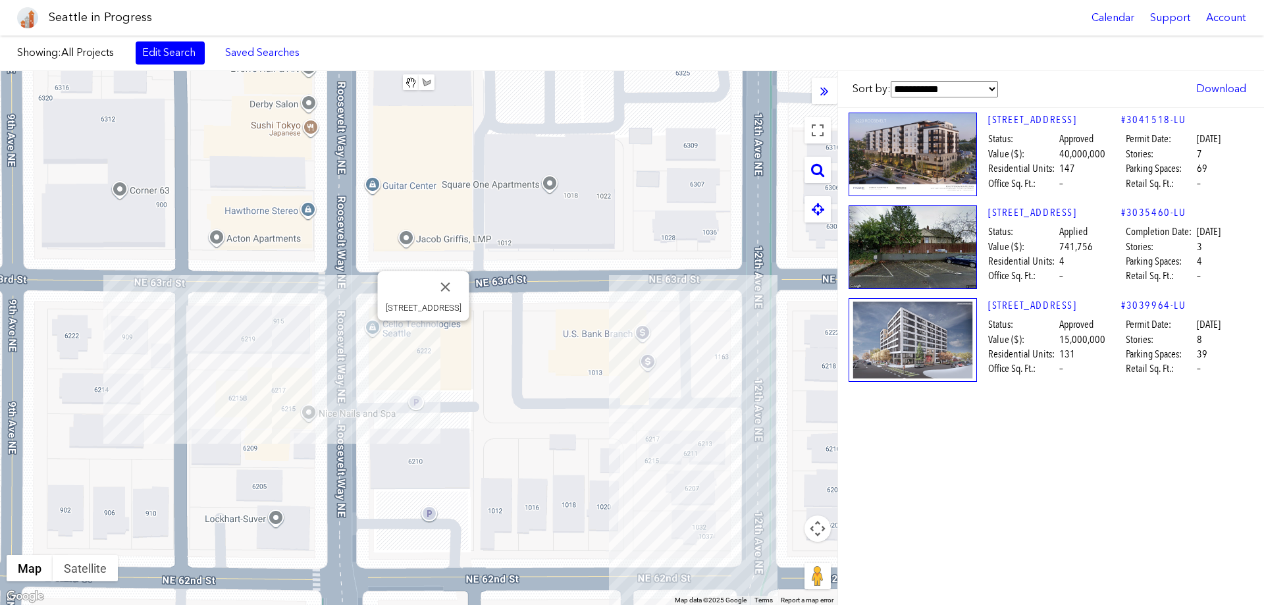
click at [425, 336] on div "[STREET_ADDRESS]" at bounding box center [418, 338] width 837 height 534
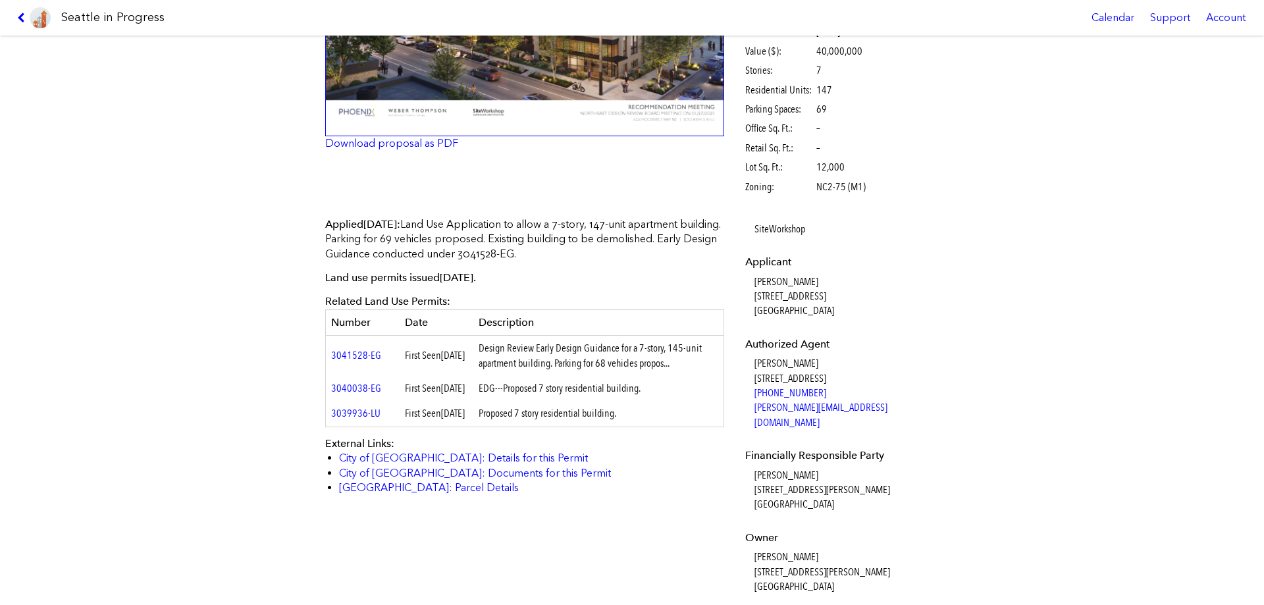
scroll to position [224, 0]
click at [370, 354] on link "3041528-EG" at bounding box center [356, 354] width 50 height 13
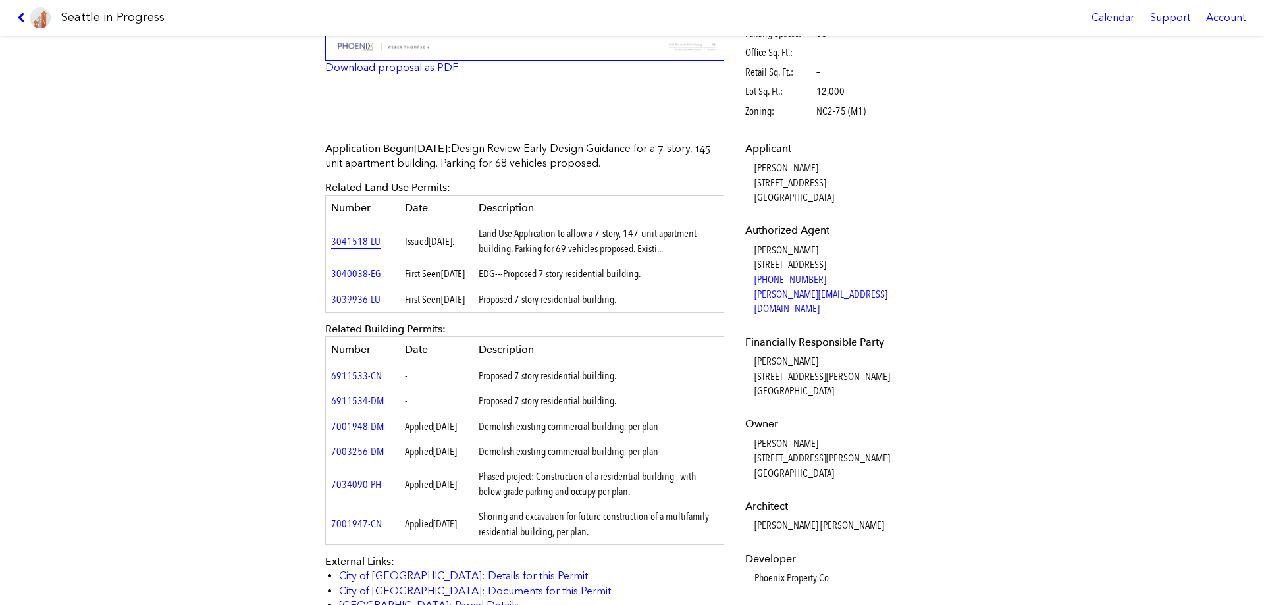
scroll to position [300, 0]
click at [354, 234] on td "3041518-LU" at bounding box center [363, 241] width 74 height 40
click at [355, 246] on link "3041518-LU" at bounding box center [355, 240] width 49 height 13
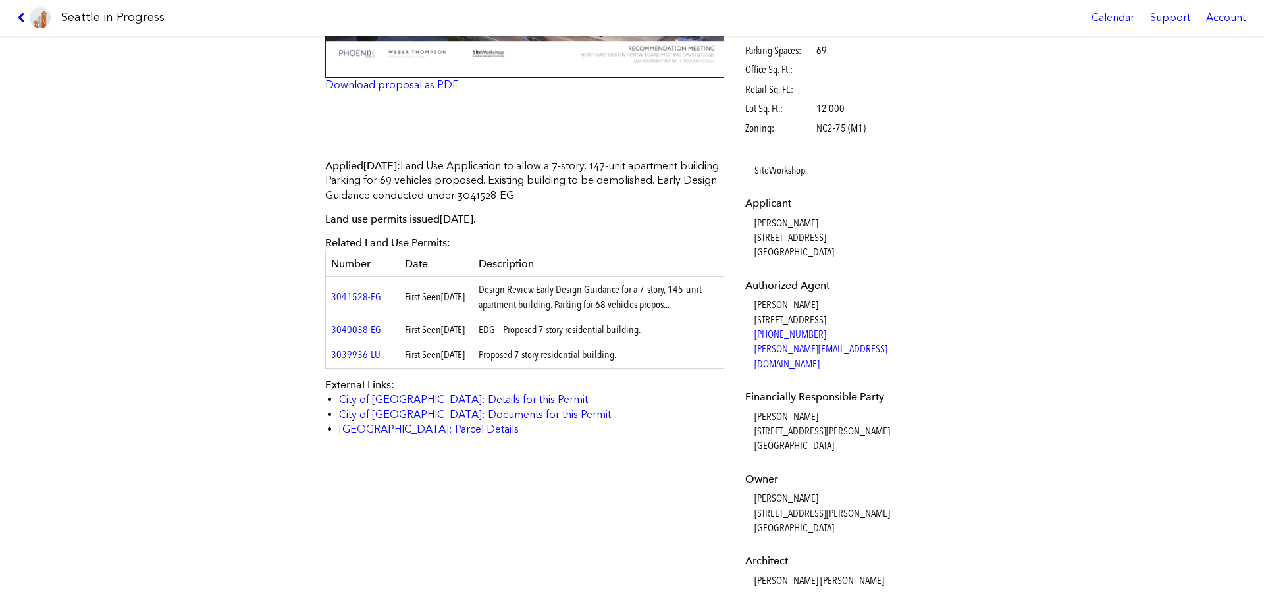
scroll to position [282, 0]
click at [354, 297] on link "3041528-EG" at bounding box center [356, 297] width 50 height 13
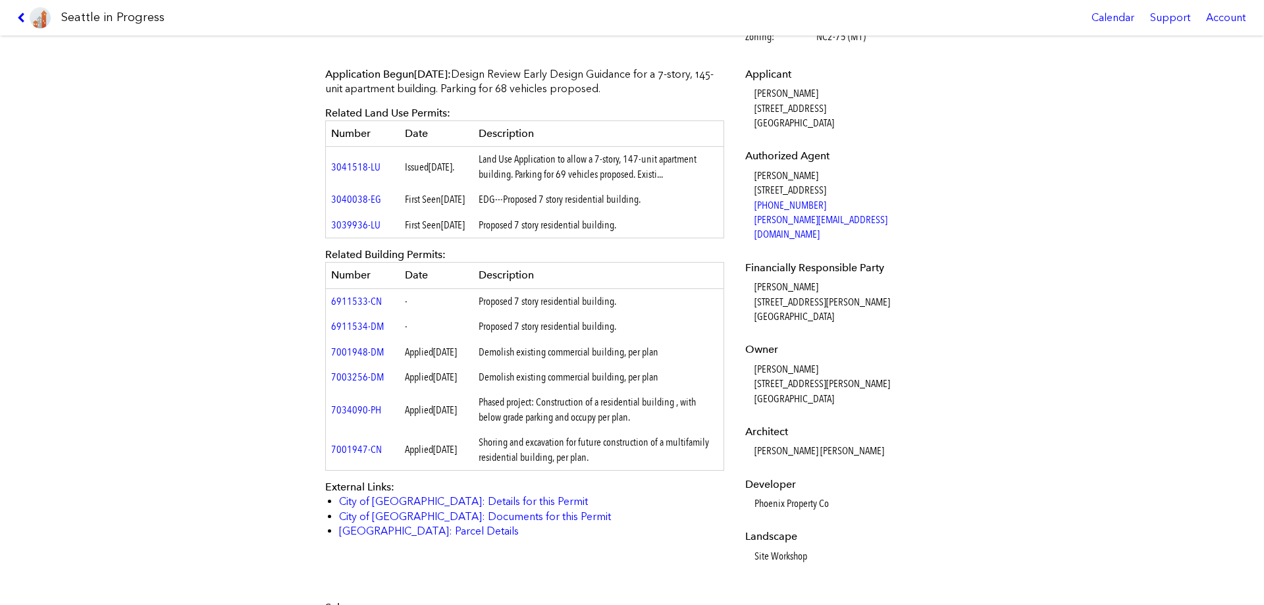
scroll to position [375, 0]
click at [363, 307] on link "6911533-CN" at bounding box center [356, 300] width 51 height 13
click at [21, 18] on icon at bounding box center [23, 18] width 13 height 11
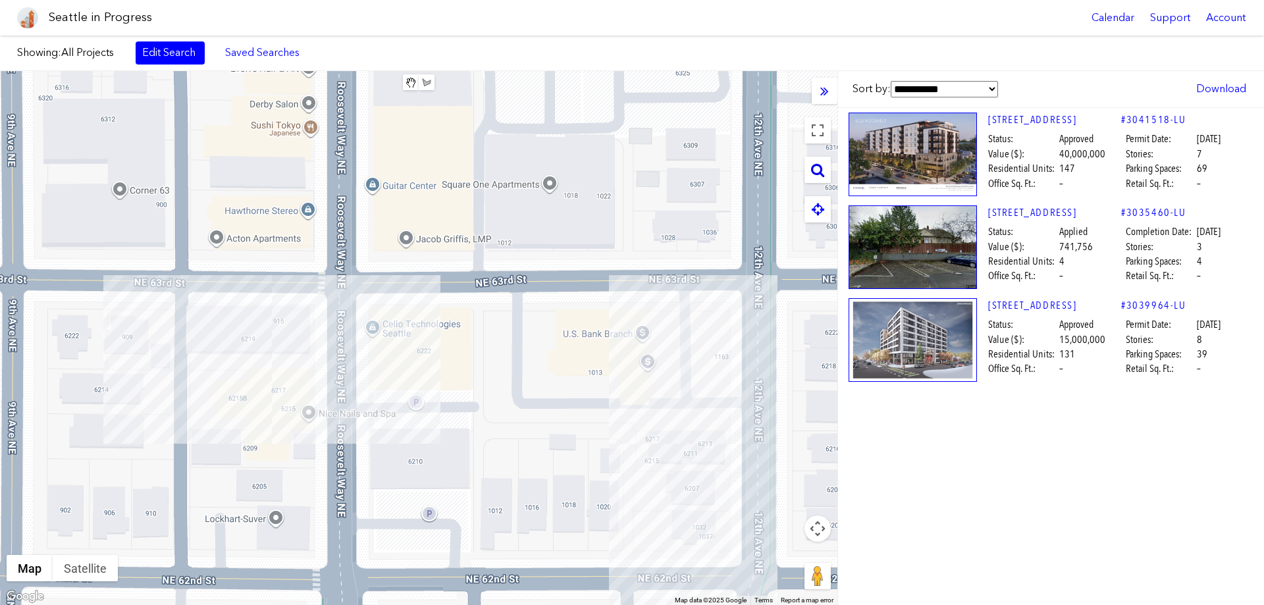
click at [822, 172] on icon at bounding box center [817, 170] width 13 height 14
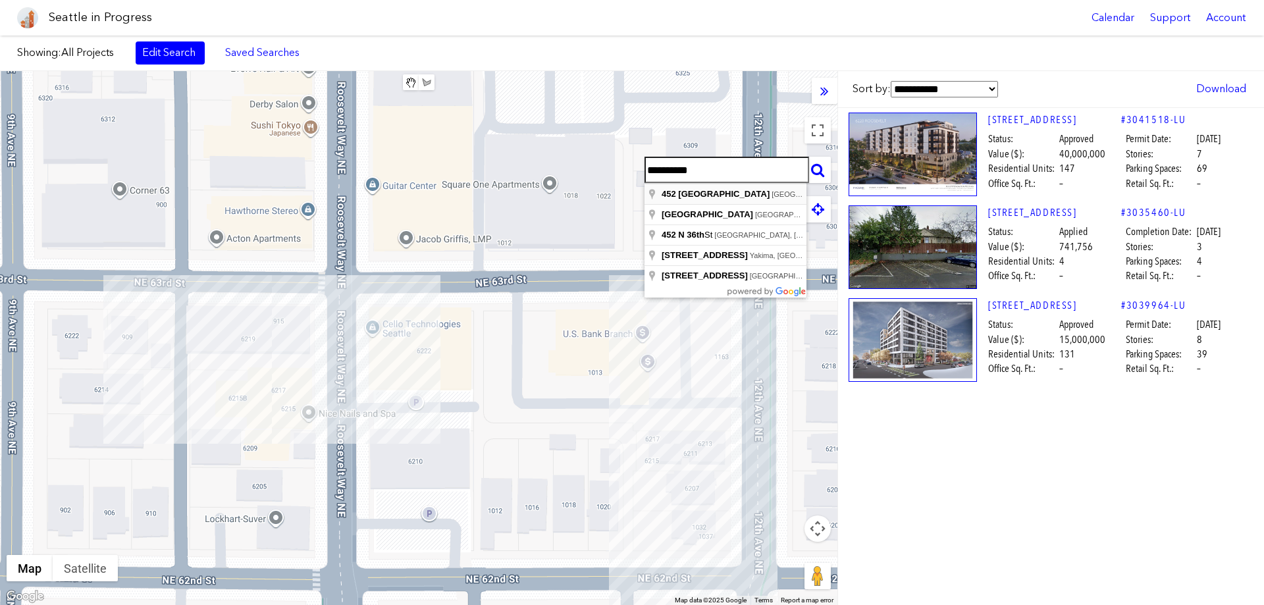
type input "**********"
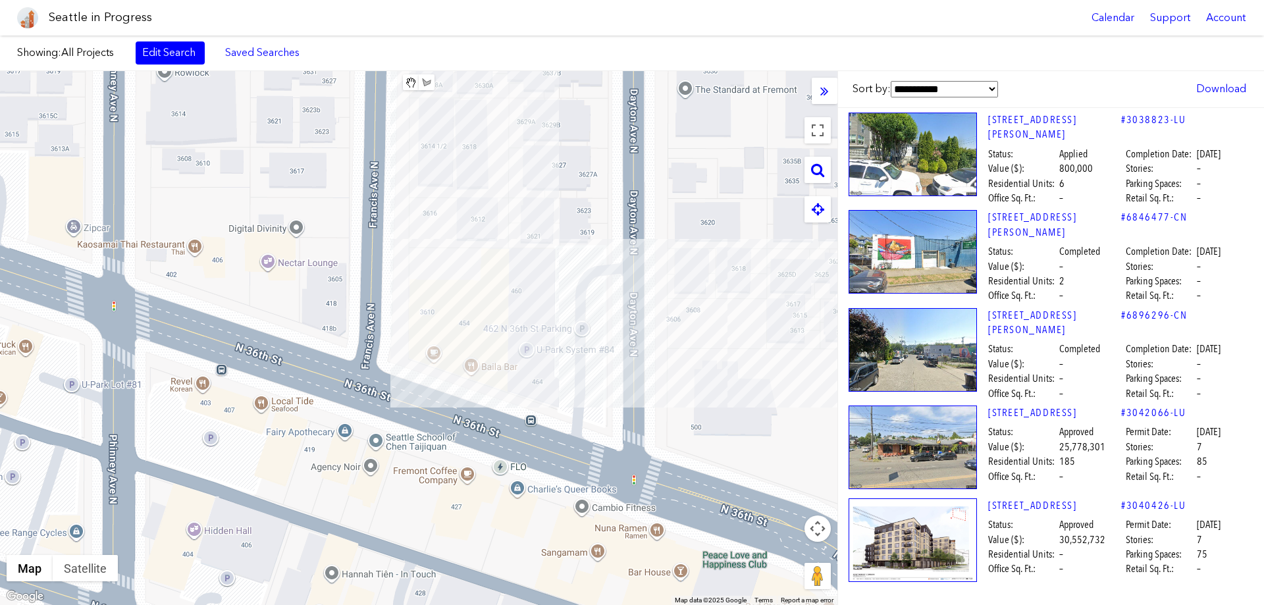
click at [452, 323] on div at bounding box center [418, 338] width 837 height 534
click at [461, 325] on div "[STREET_ADDRESS]" at bounding box center [418, 338] width 837 height 534
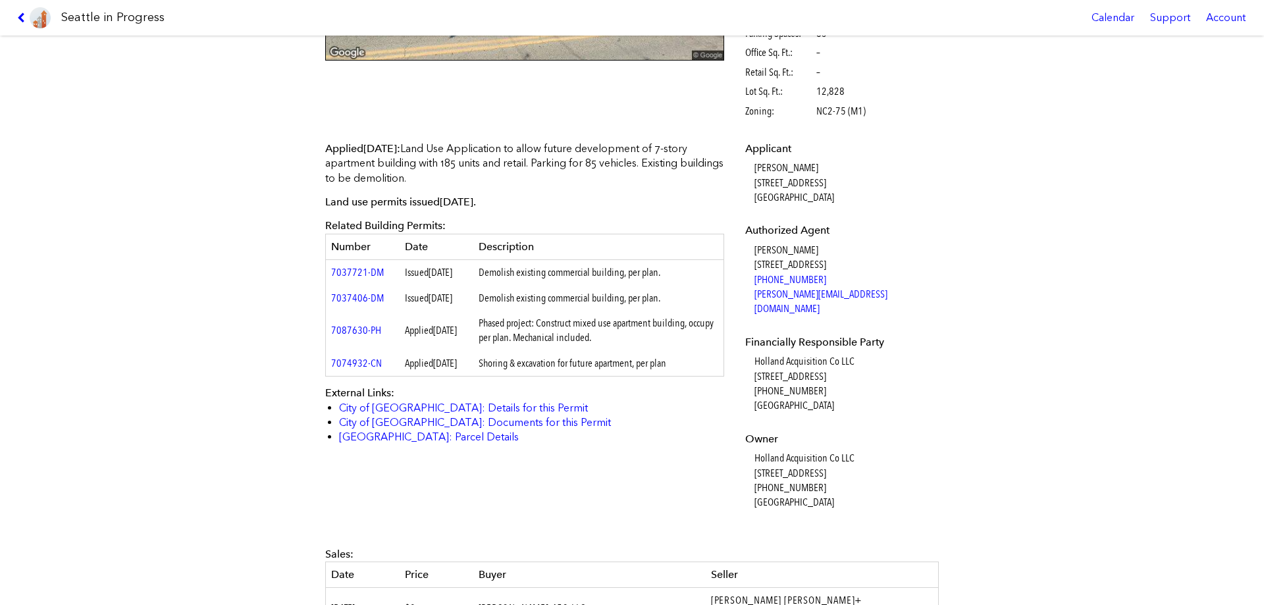
scroll to position [300, 0]
click at [355, 278] on link "7037721-DM" at bounding box center [357, 271] width 53 height 13
click at [354, 336] on link "7087630-PH" at bounding box center [356, 329] width 50 height 13
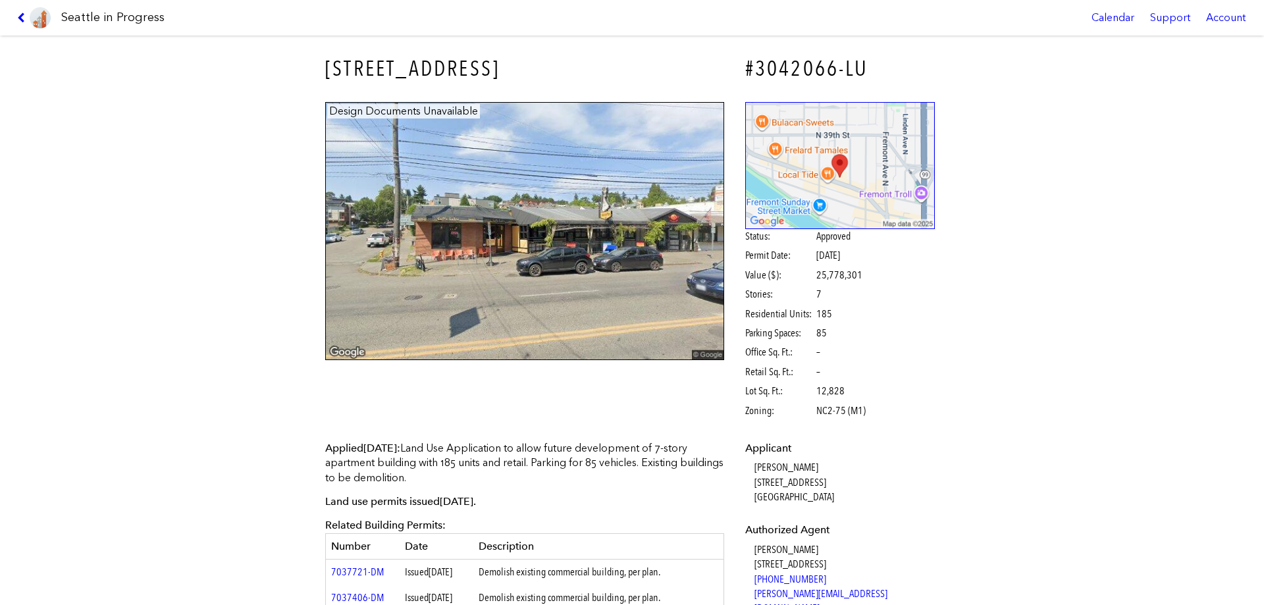
click at [13, 16] on link at bounding box center [34, 18] width 44 height 36
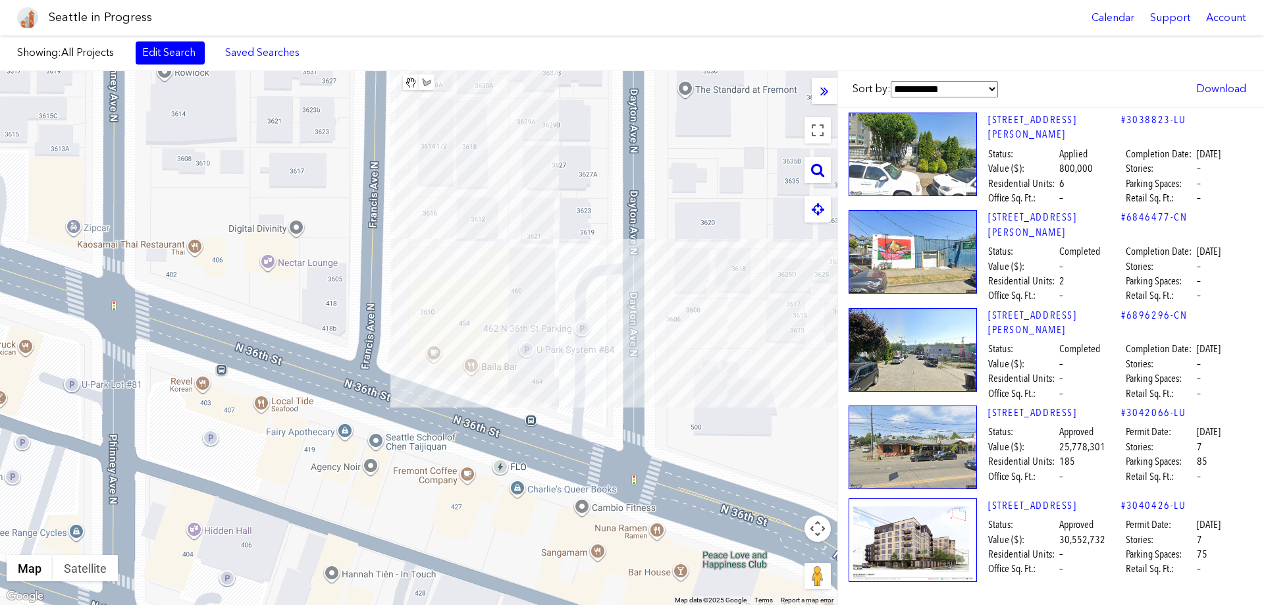
click at [819, 169] on icon at bounding box center [817, 170] width 13 height 14
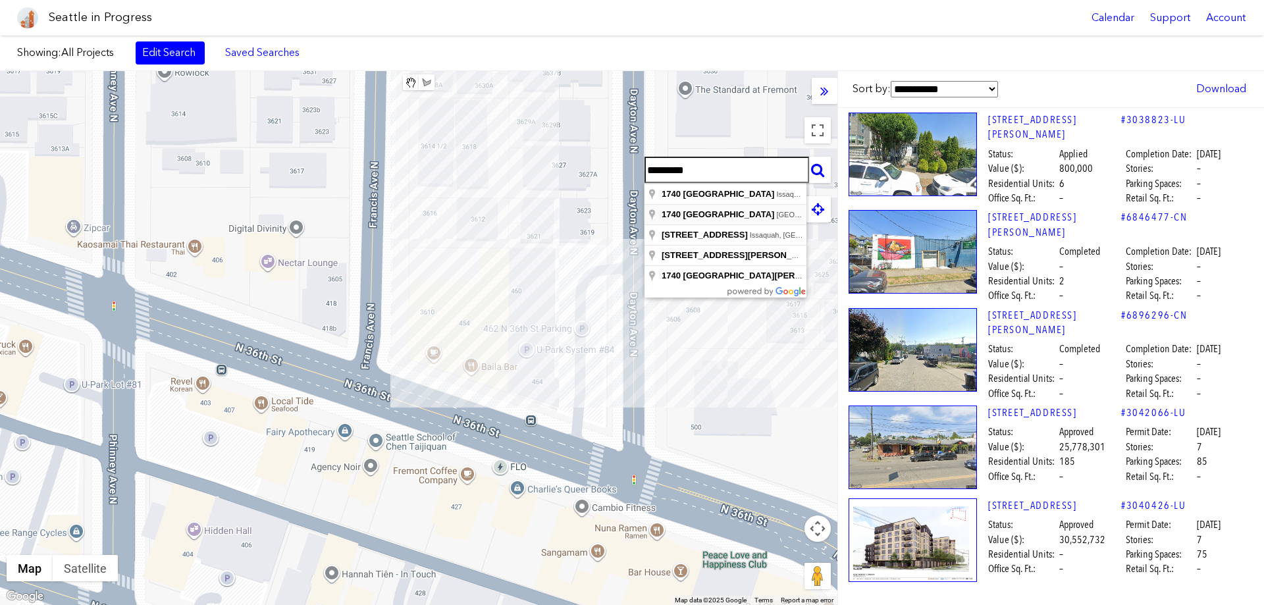
type input "**********"
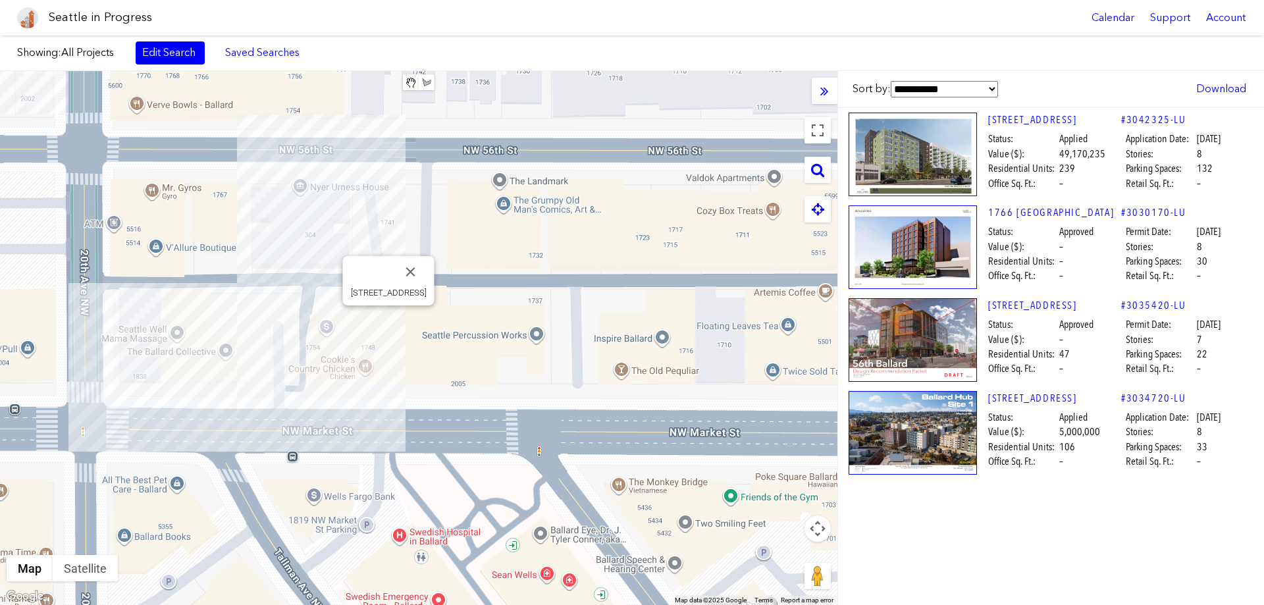
click at [390, 327] on div "[STREET_ADDRESS]" at bounding box center [418, 338] width 837 height 534
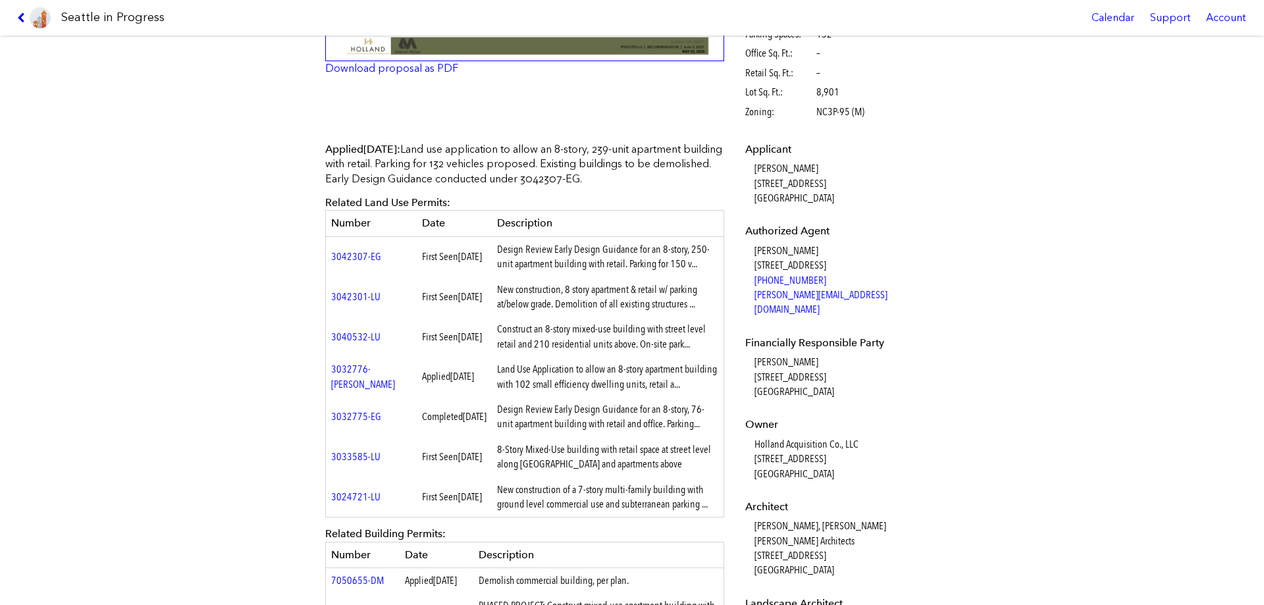
scroll to position [300, 0]
click at [366, 259] on link "3042307-EG" at bounding box center [356, 256] width 50 height 13
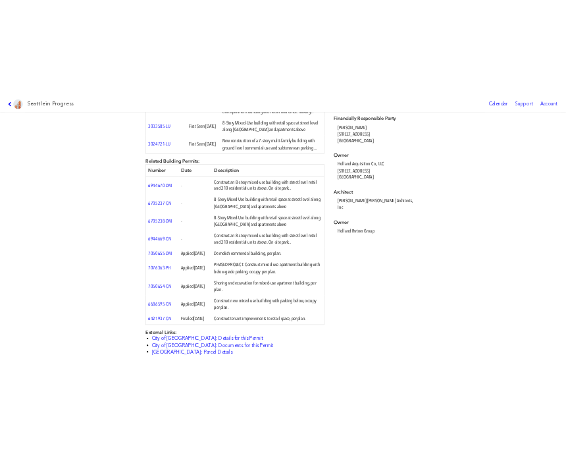
scroll to position [675, 0]
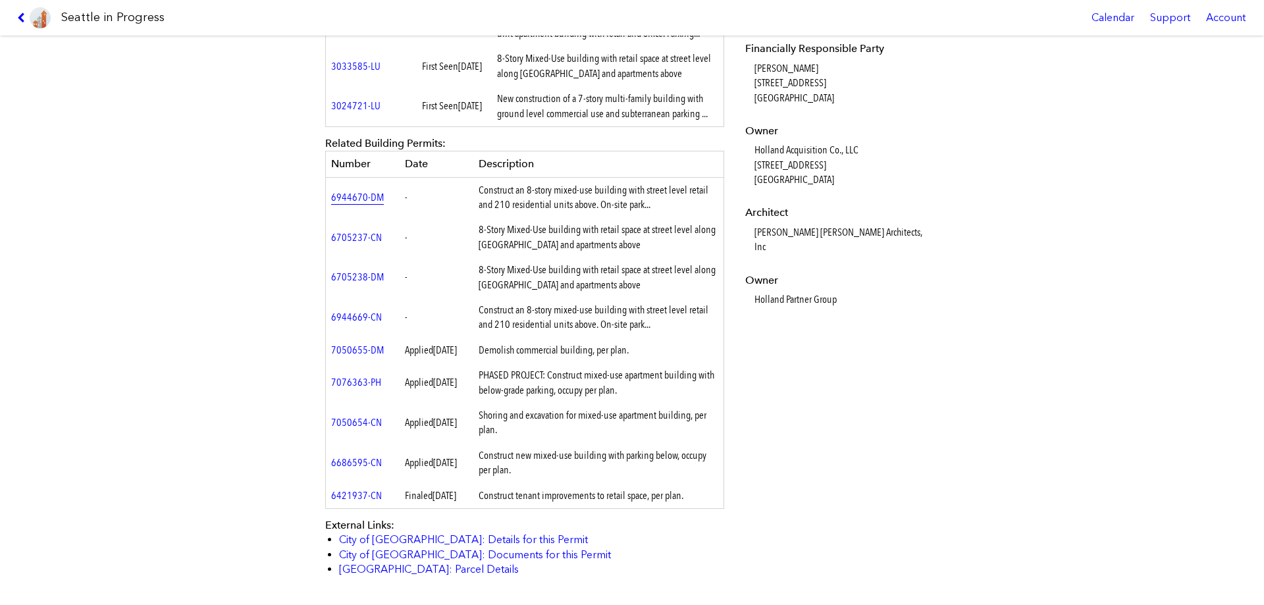
click at [350, 199] on link "6944670-DM" at bounding box center [357, 197] width 53 height 13
